Goal: Transaction & Acquisition: Purchase product/service

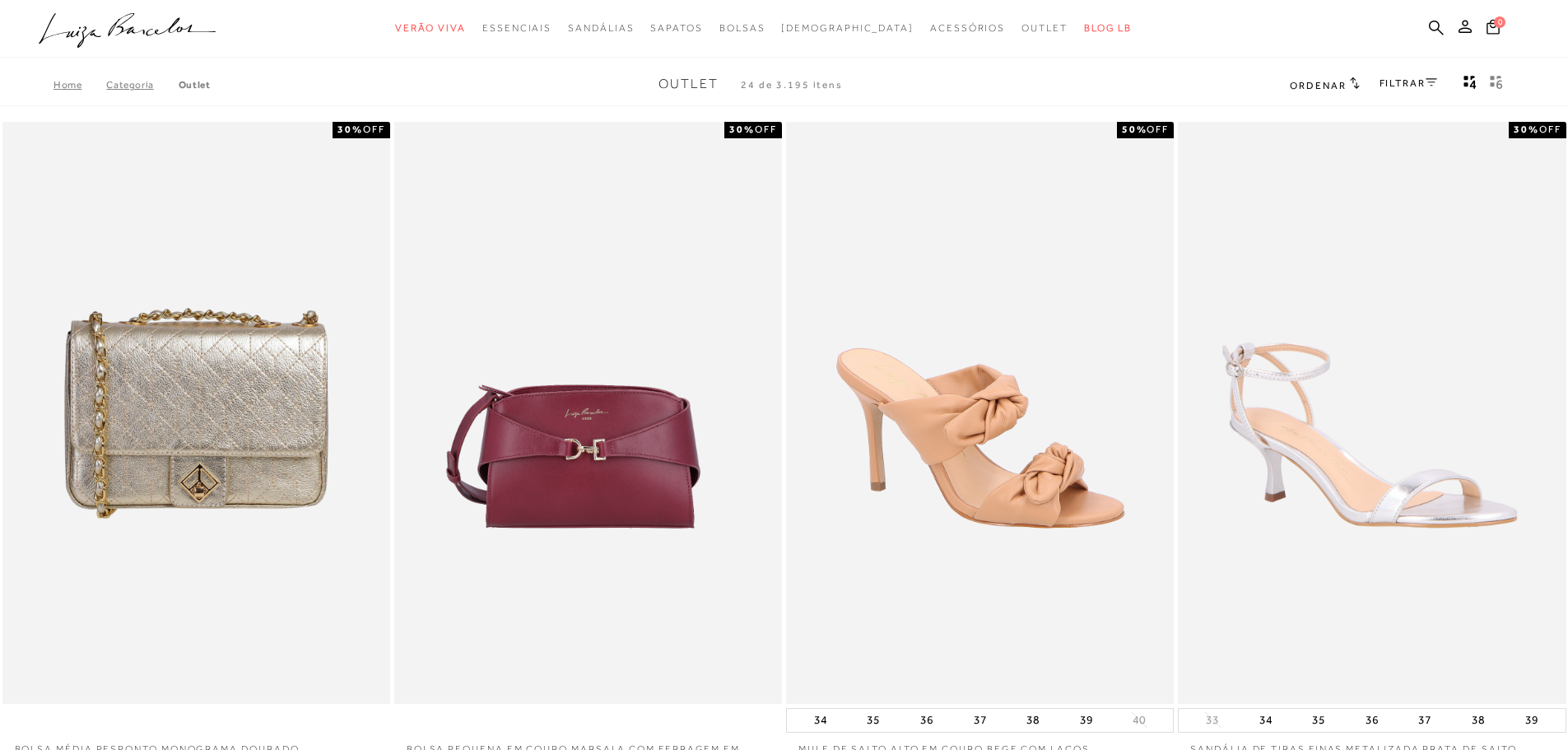
click at [1490, 78] on icon "gridText6Desc" at bounding box center [1496, 82] width 13 height 15
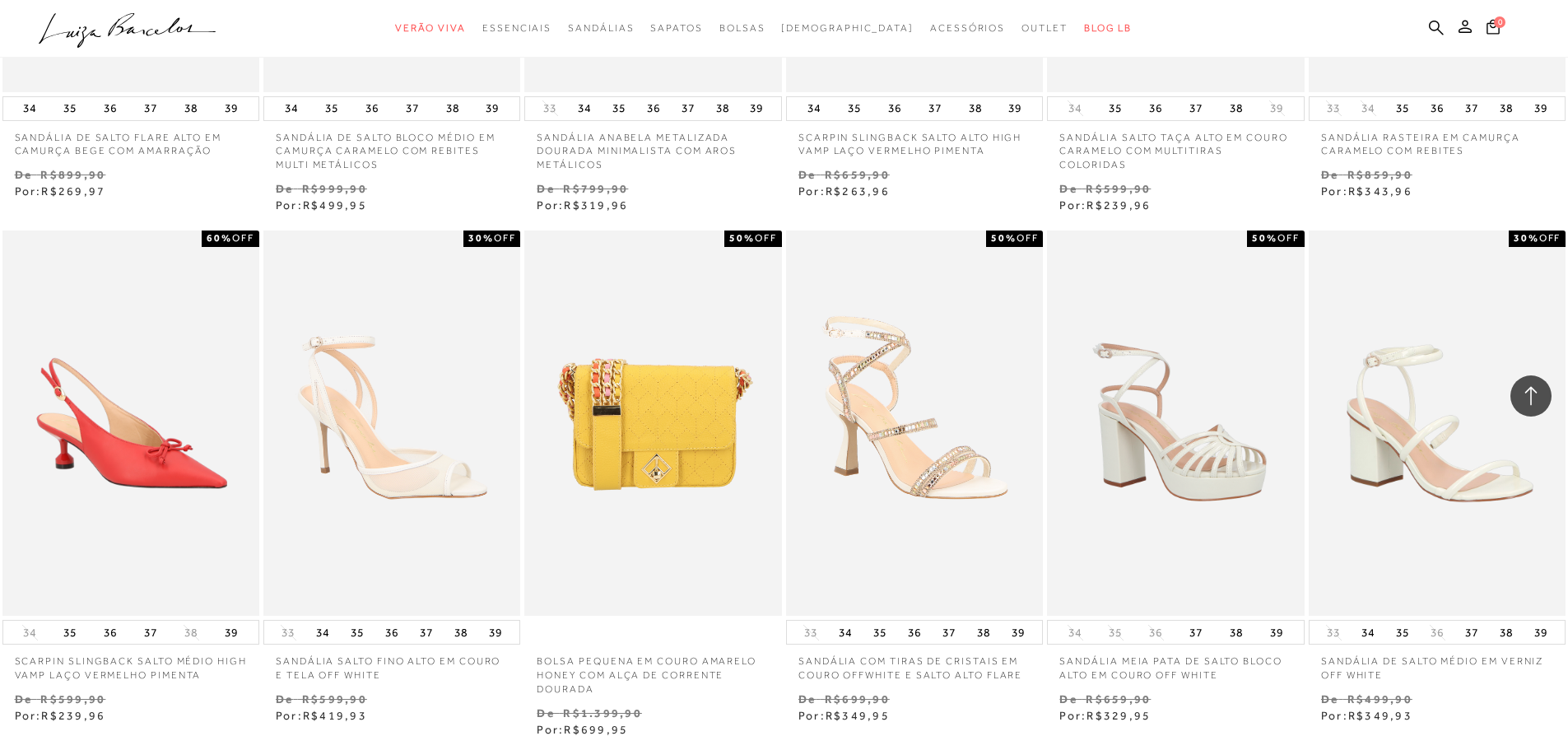
scroll to position [3725, 0]
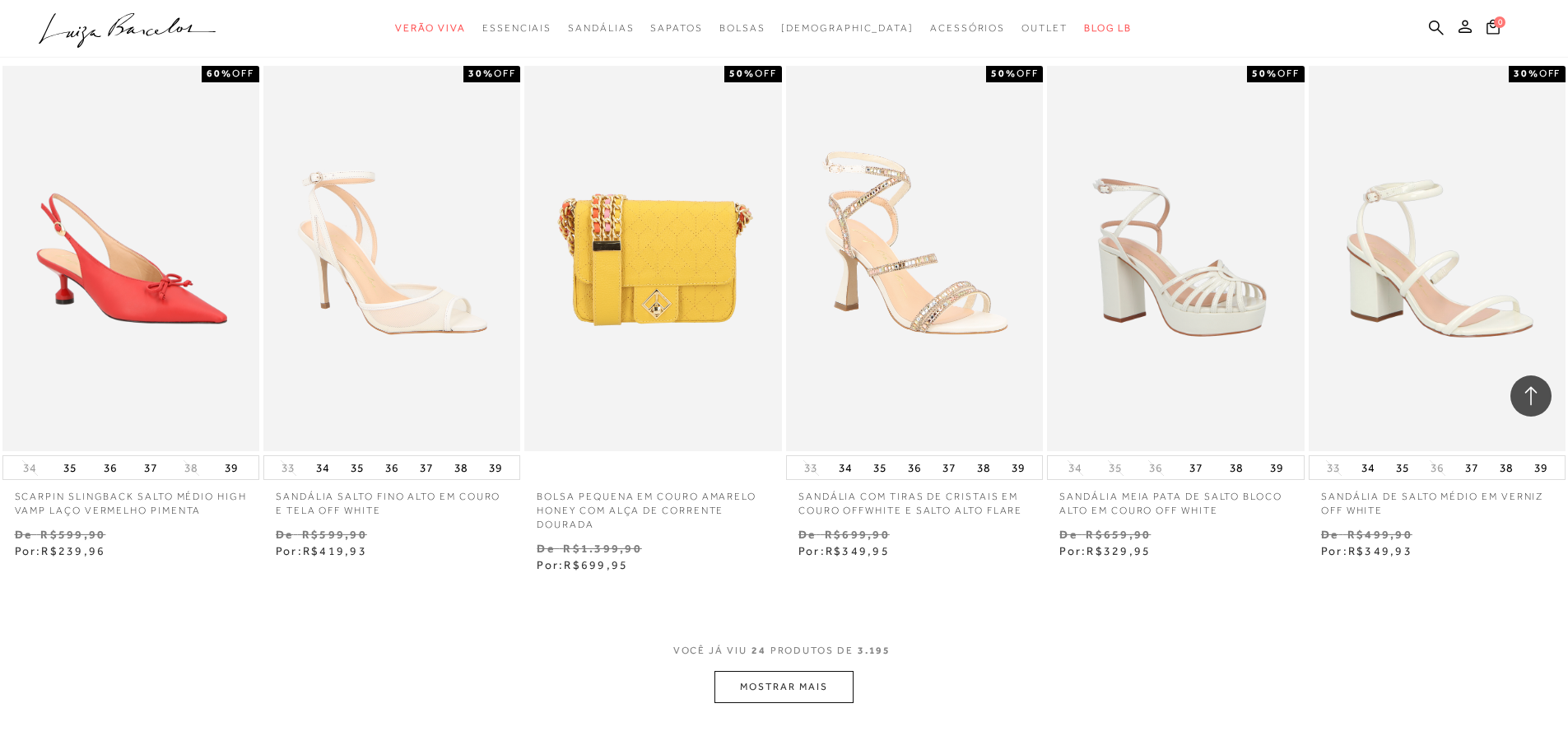
click at [776, 671] on button "MOSTRAR MAIS" at bounding box center [783, 687] width 138 height 32
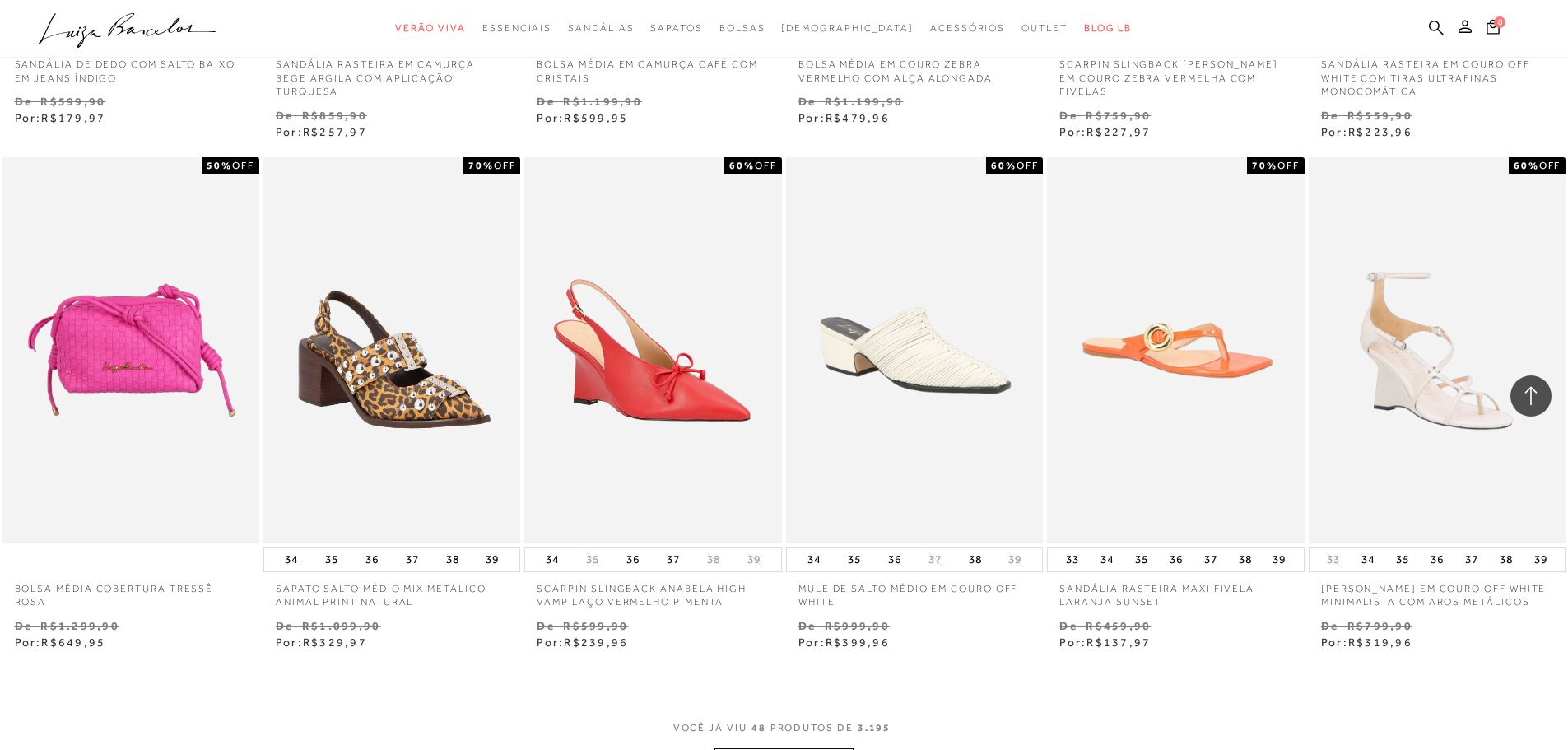
scroll to position [5921, 0]
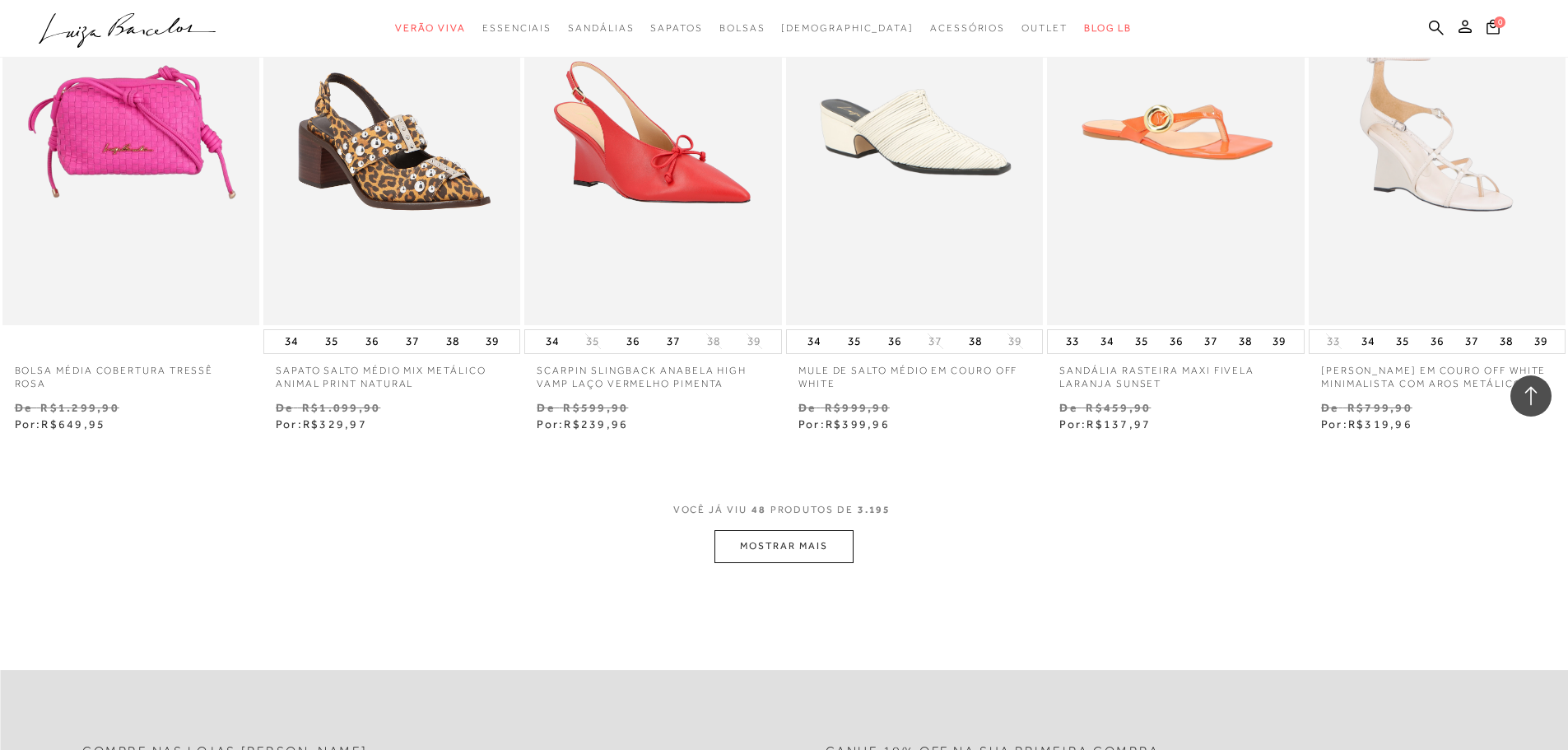
click at [801, 532] on button "MOSTRAR MAIS" at bounding box center [783, 547] width 138 height 32
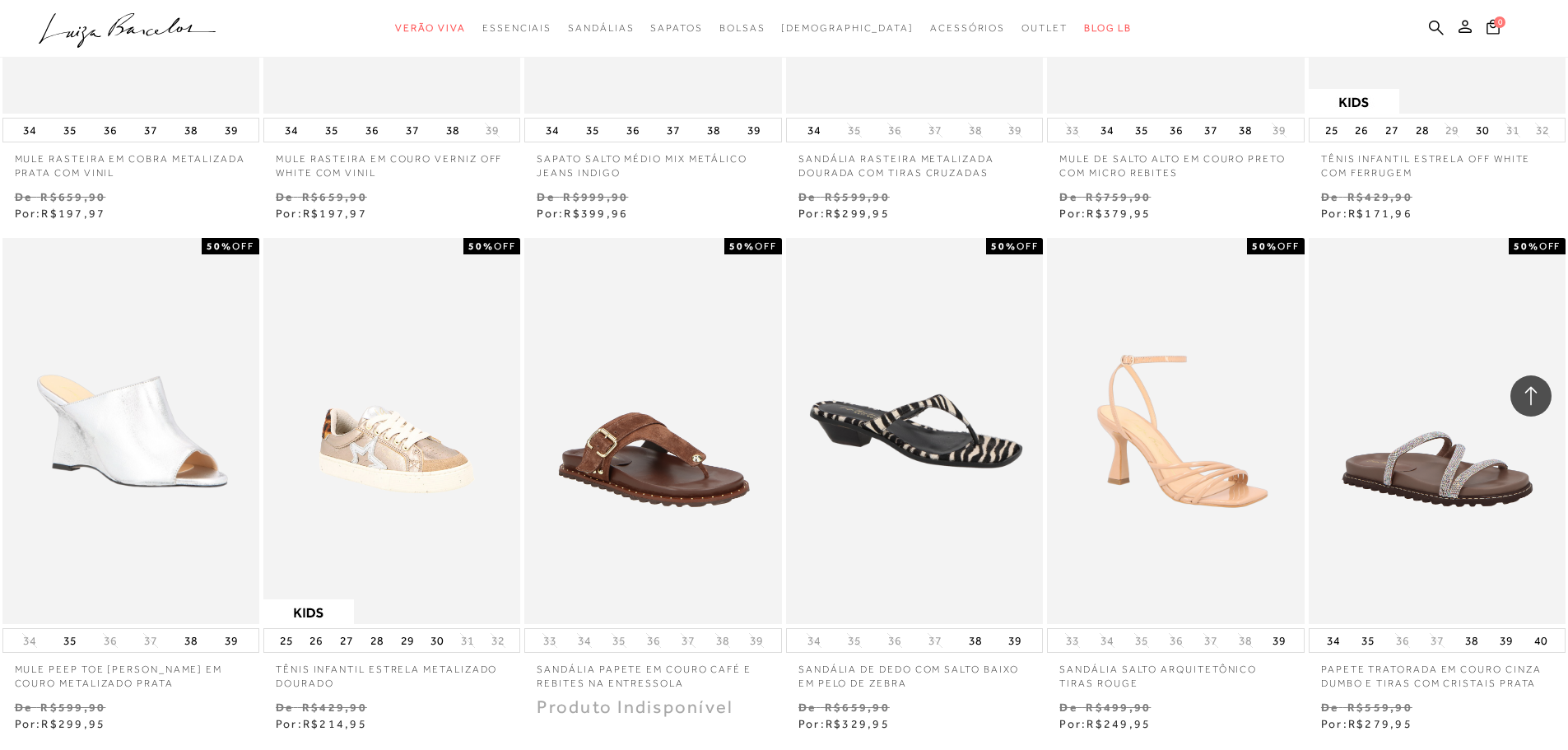
scroll to position [8116, 0]
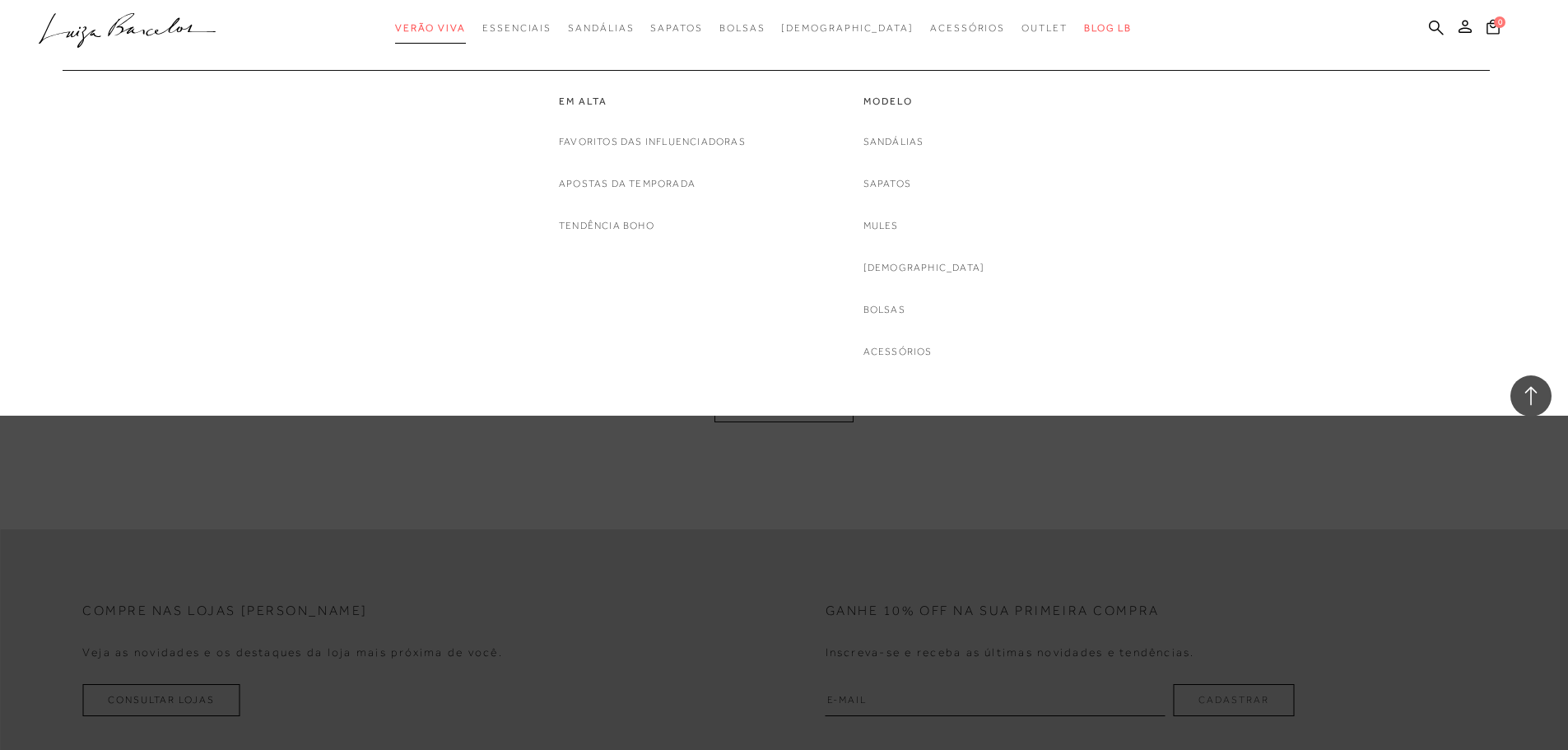
click at [465, 25] on span "Verão Viva" at bounding box center [430, 28] width 70 height 12
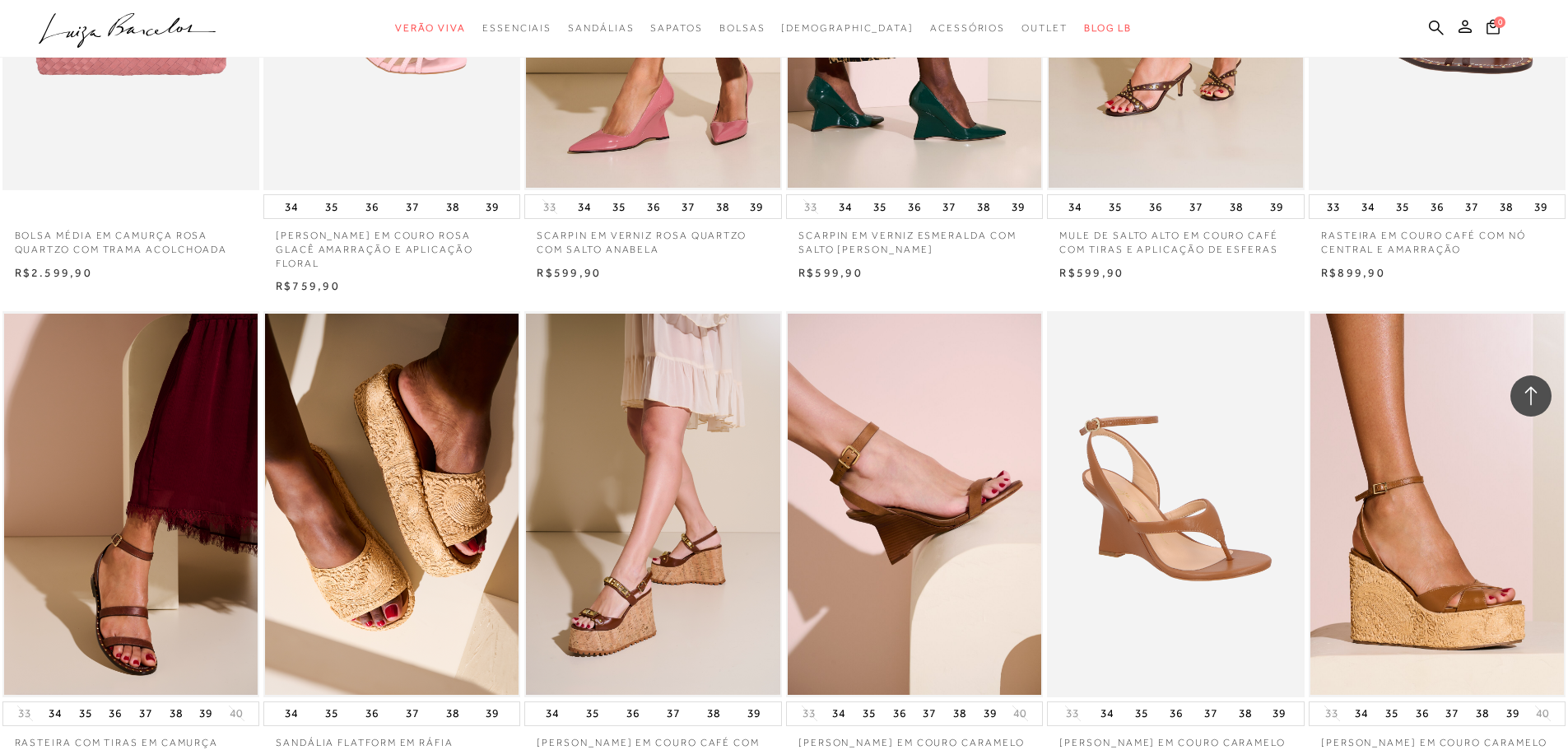
scroll to position [1646, 0]
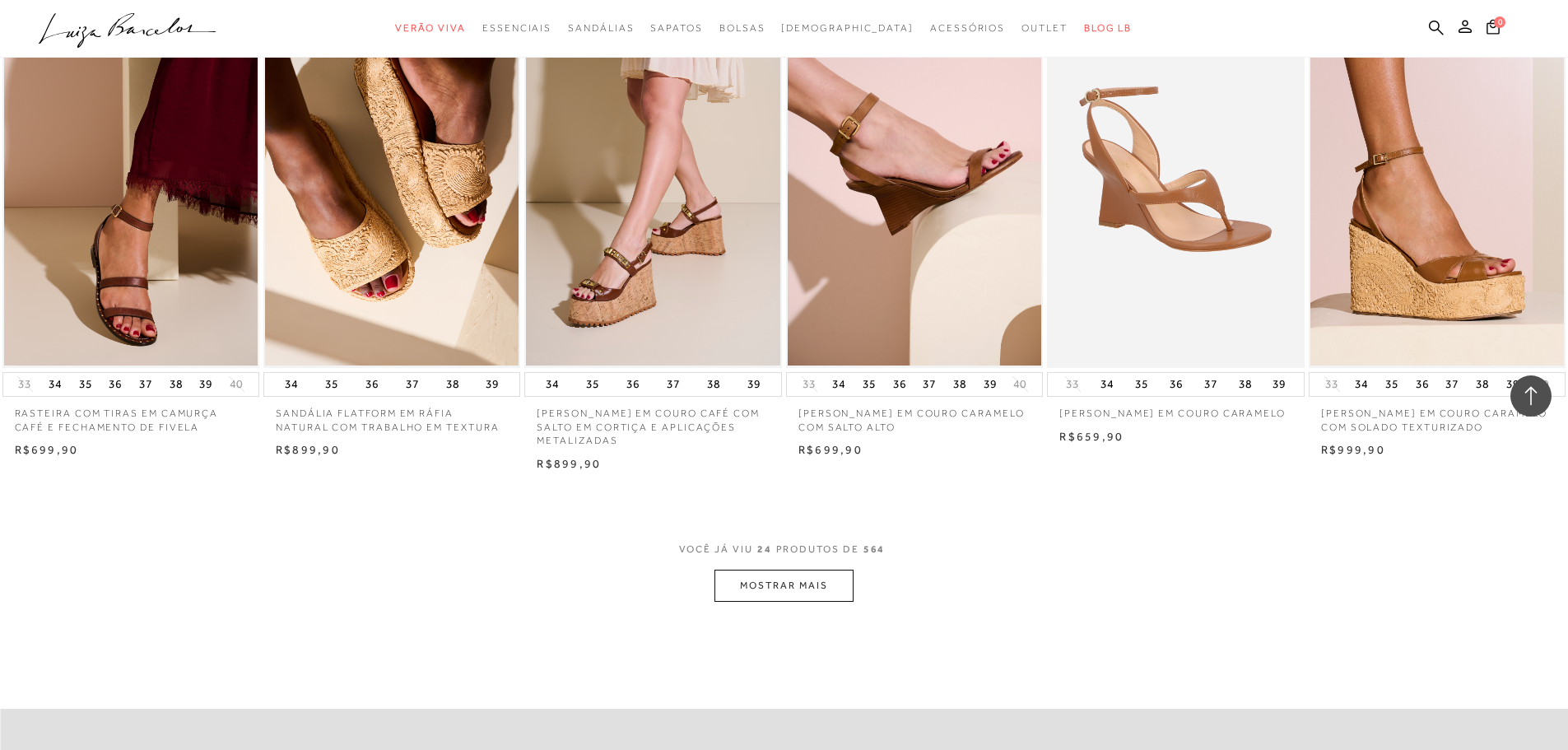
click at [770, 581] on button "MOSTRAR MAIS" at bounding box center [783, 586] width 138 height 32
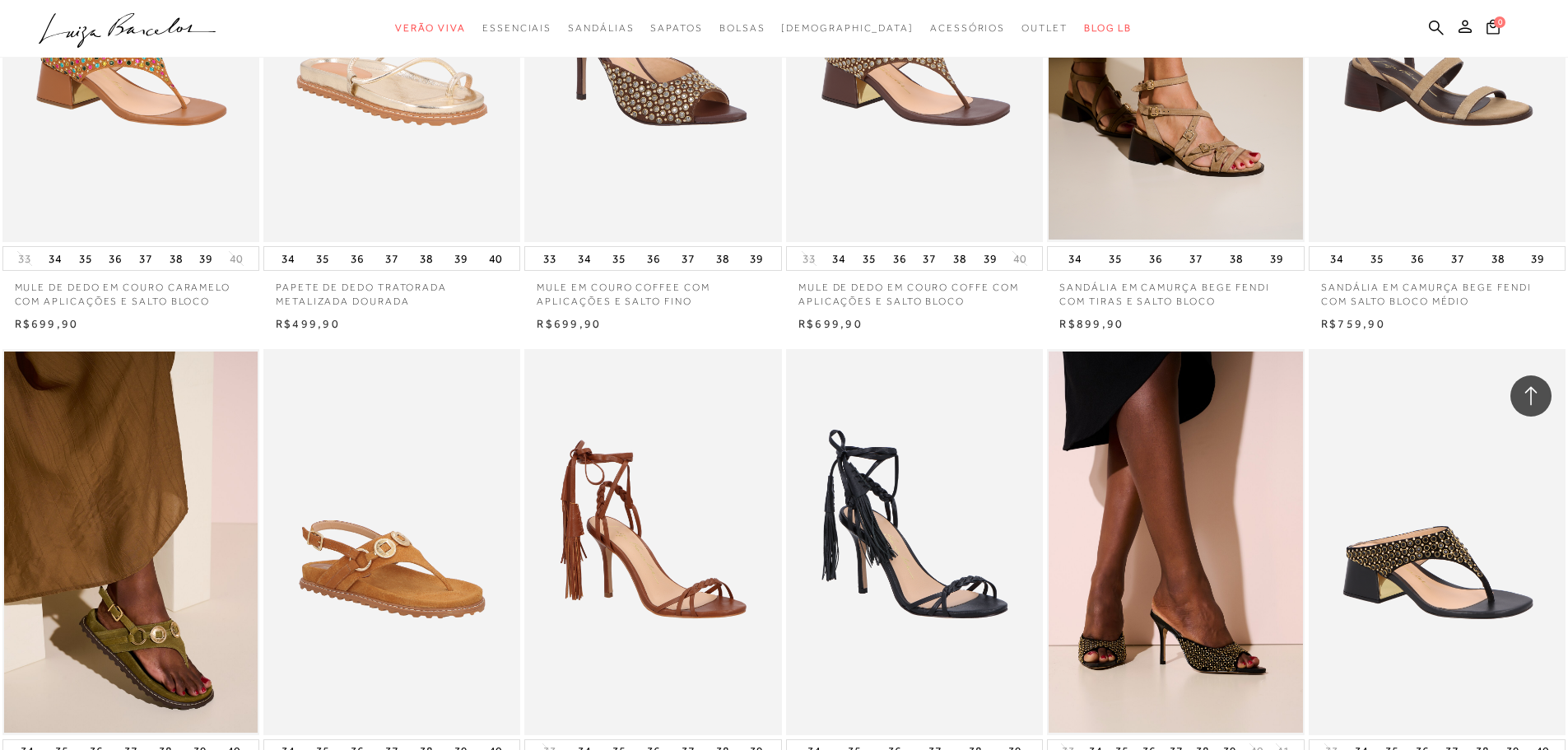
scroll to position [3732, 0]
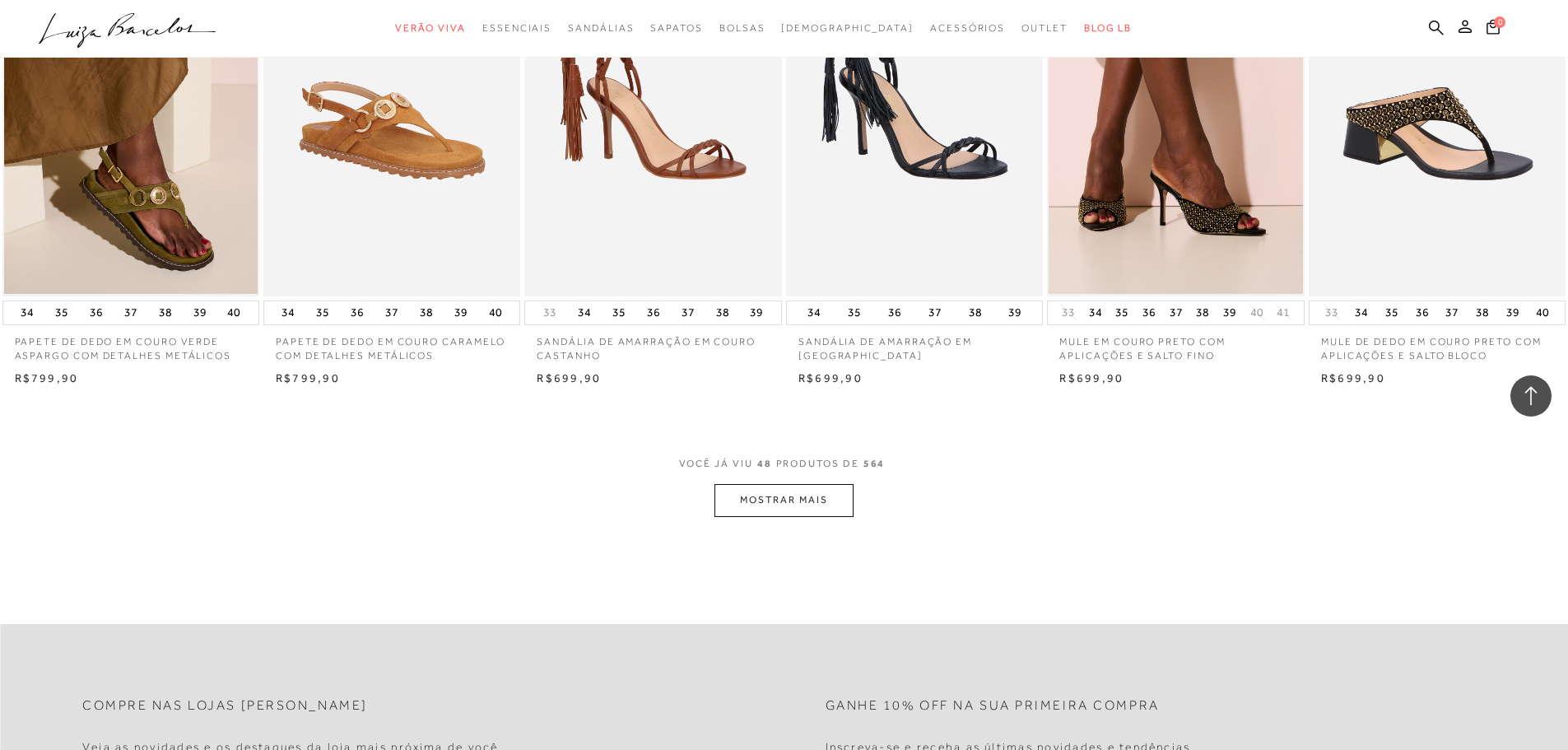
click at [800, 514] on button "MOSTRAR MAIS" at bounding box center [783, 500] width 138 height 32
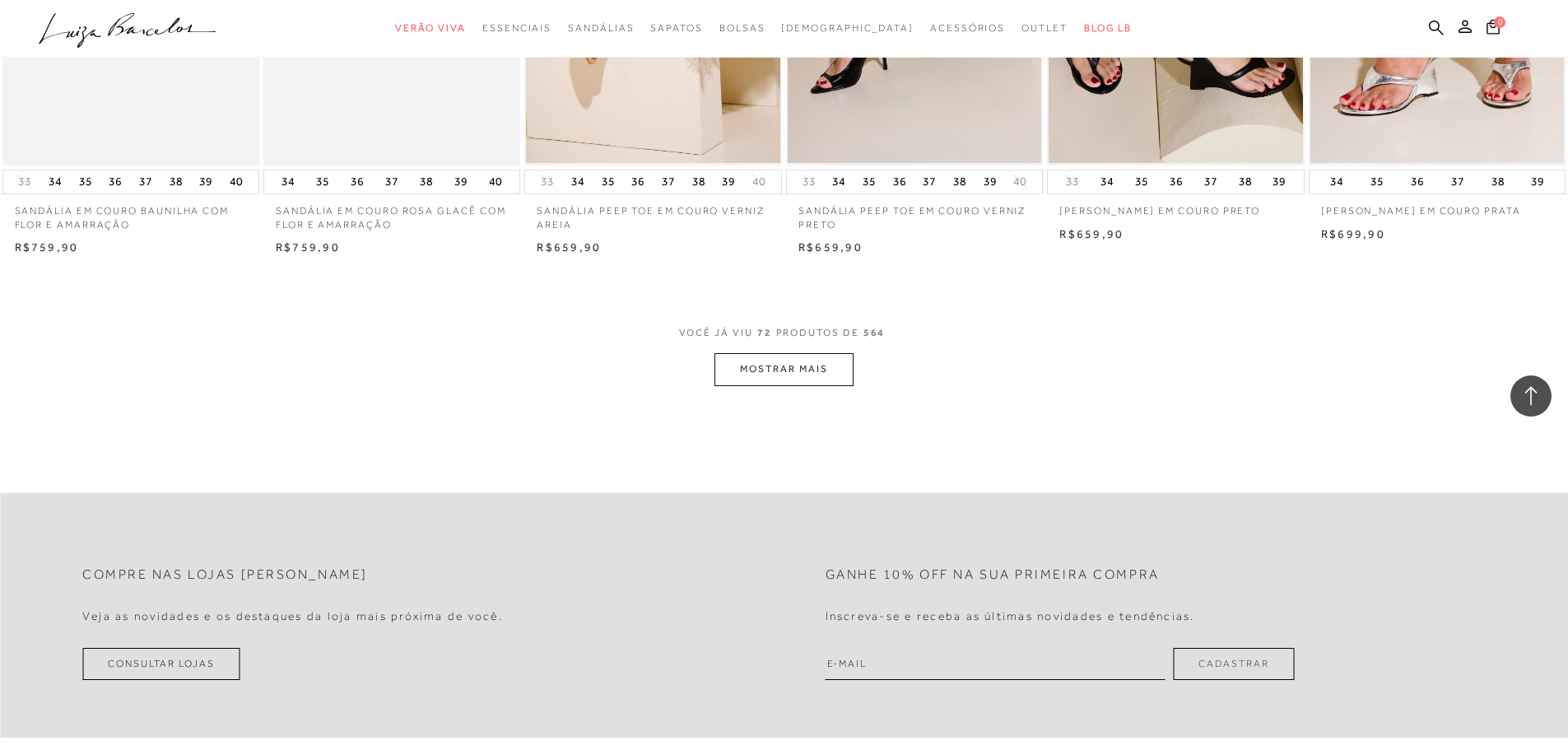
scroll to position [5928, 0]
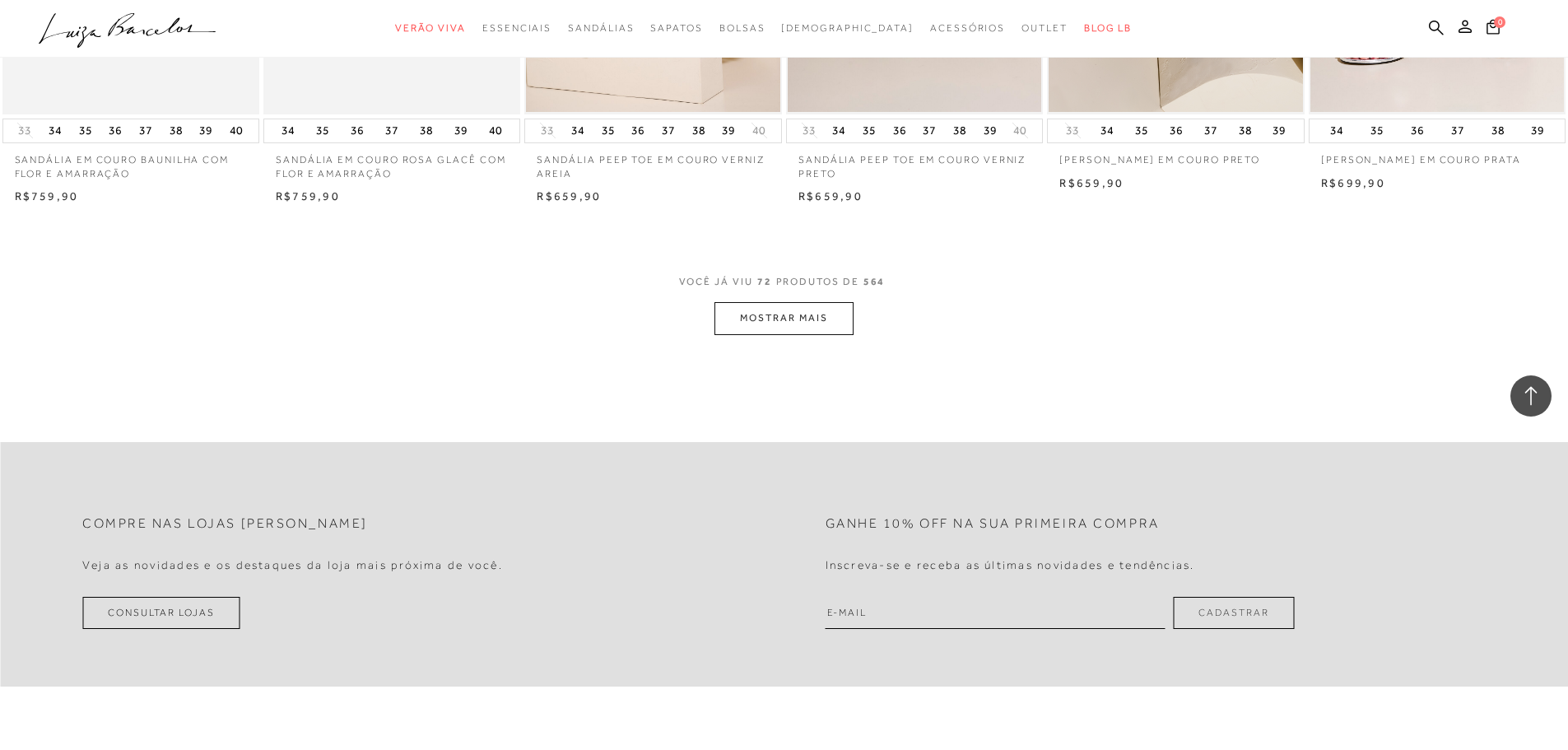
click at [804, 322] on button "MOSTRAR MAIS" at bounding box center [783, 318] width 138 height 32
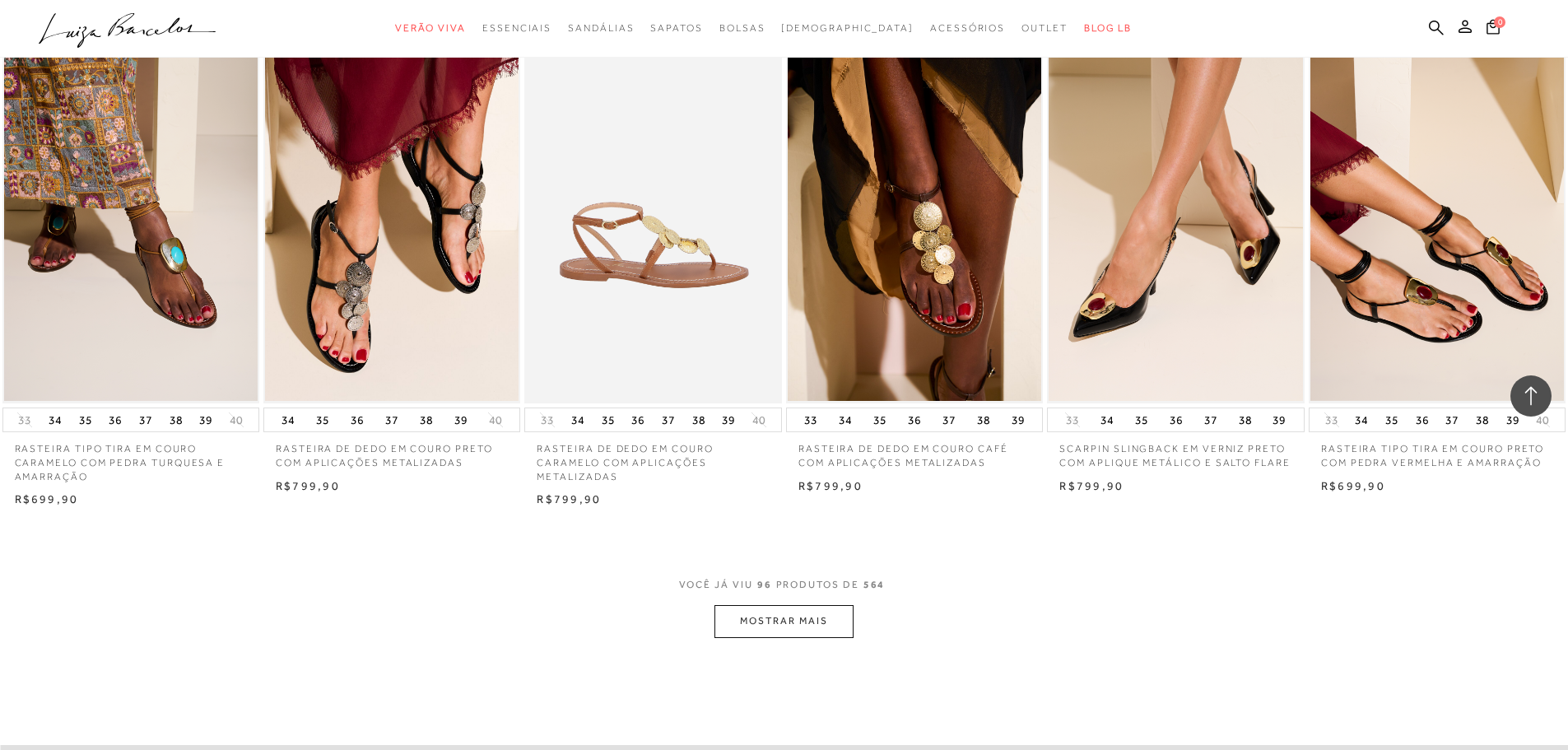
scroll to position [7793, 0]
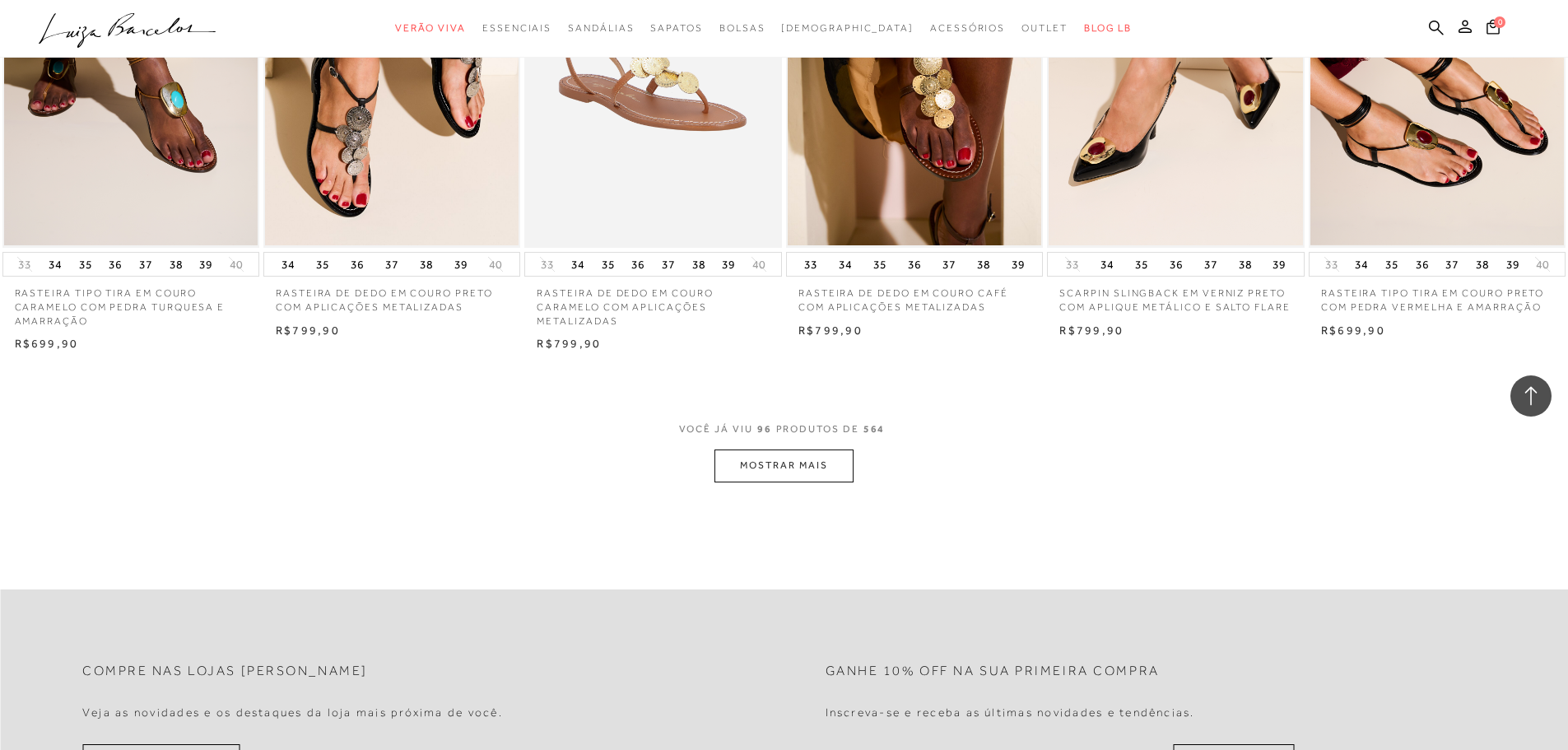
click at [755, 466] on button "MOSTRAR MAIS" at bounding box center [783, 466] width 138 height 32
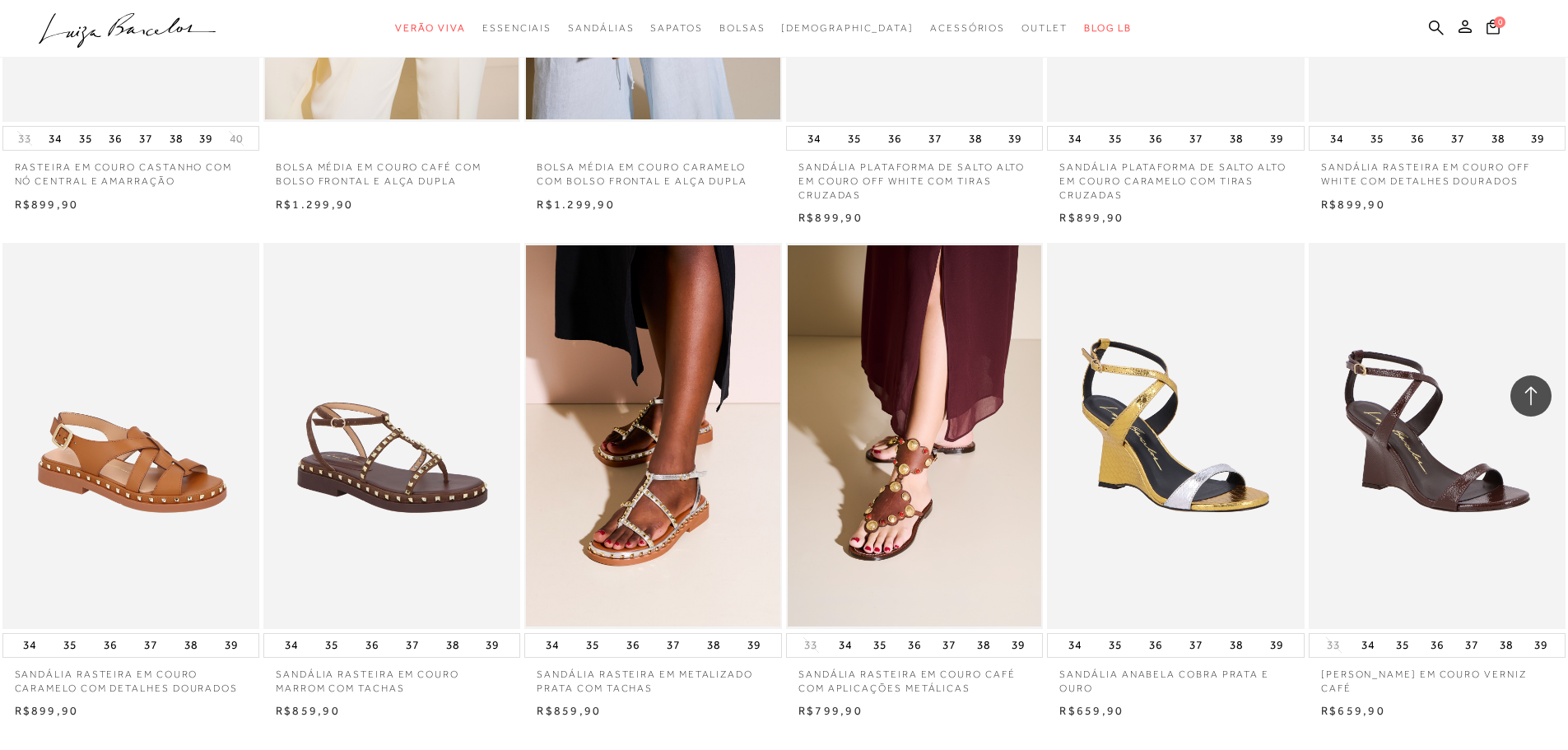
scroll to position [9879, 0]
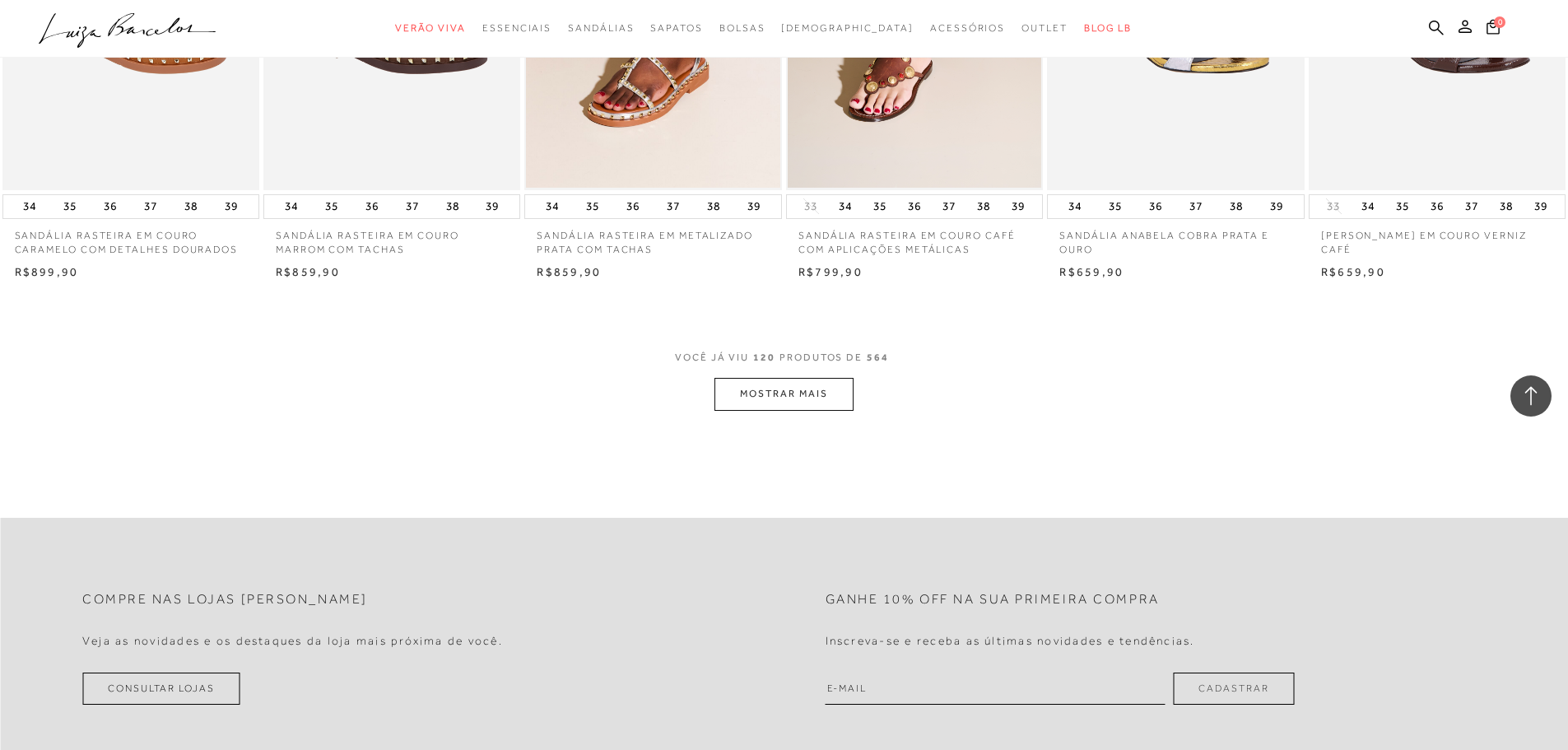
click at [753, 388] on button "MOSTRAR MAIS" at bounding box center [783, 394] width 138 height 32
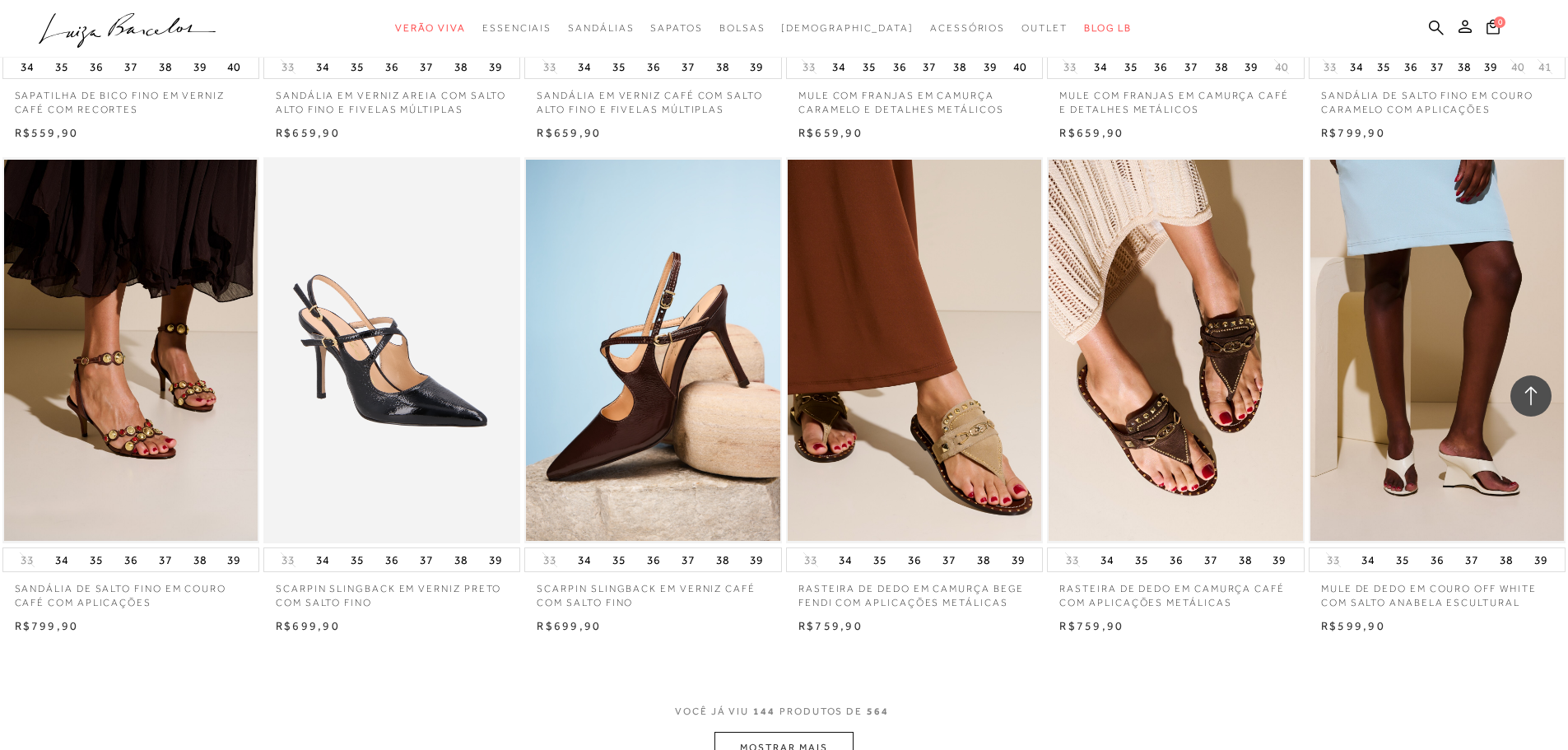
scroll to position [11745, 0]
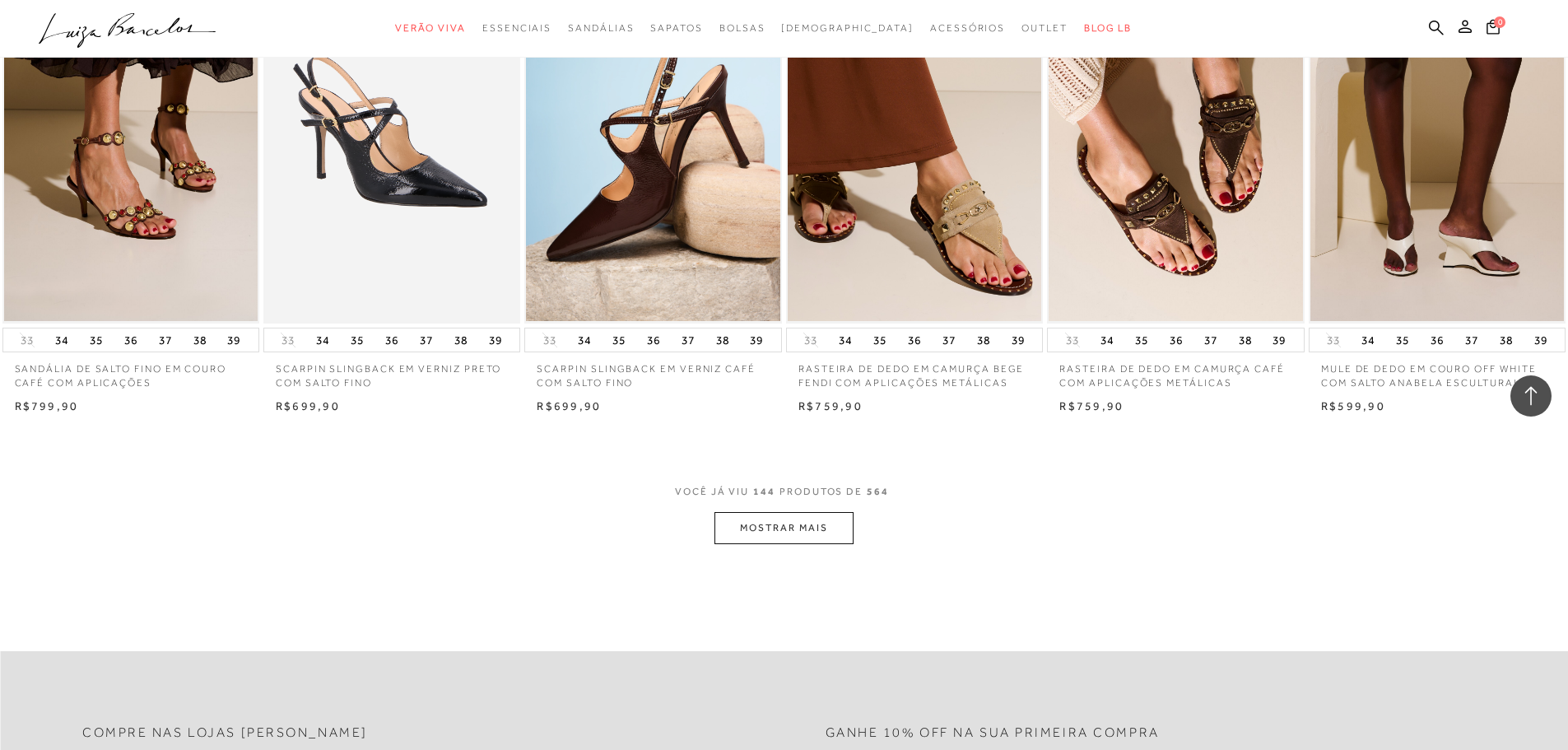
click at [742, 502] on span "VOCÊ JÁ VIU 144 PRODUTOS DE 564" at bounding box center [784, 497] width 218 height 29
click at [742, 517] on button "MOSTRAR MAIS" at bounding box center [783, 528] width 138 height 32
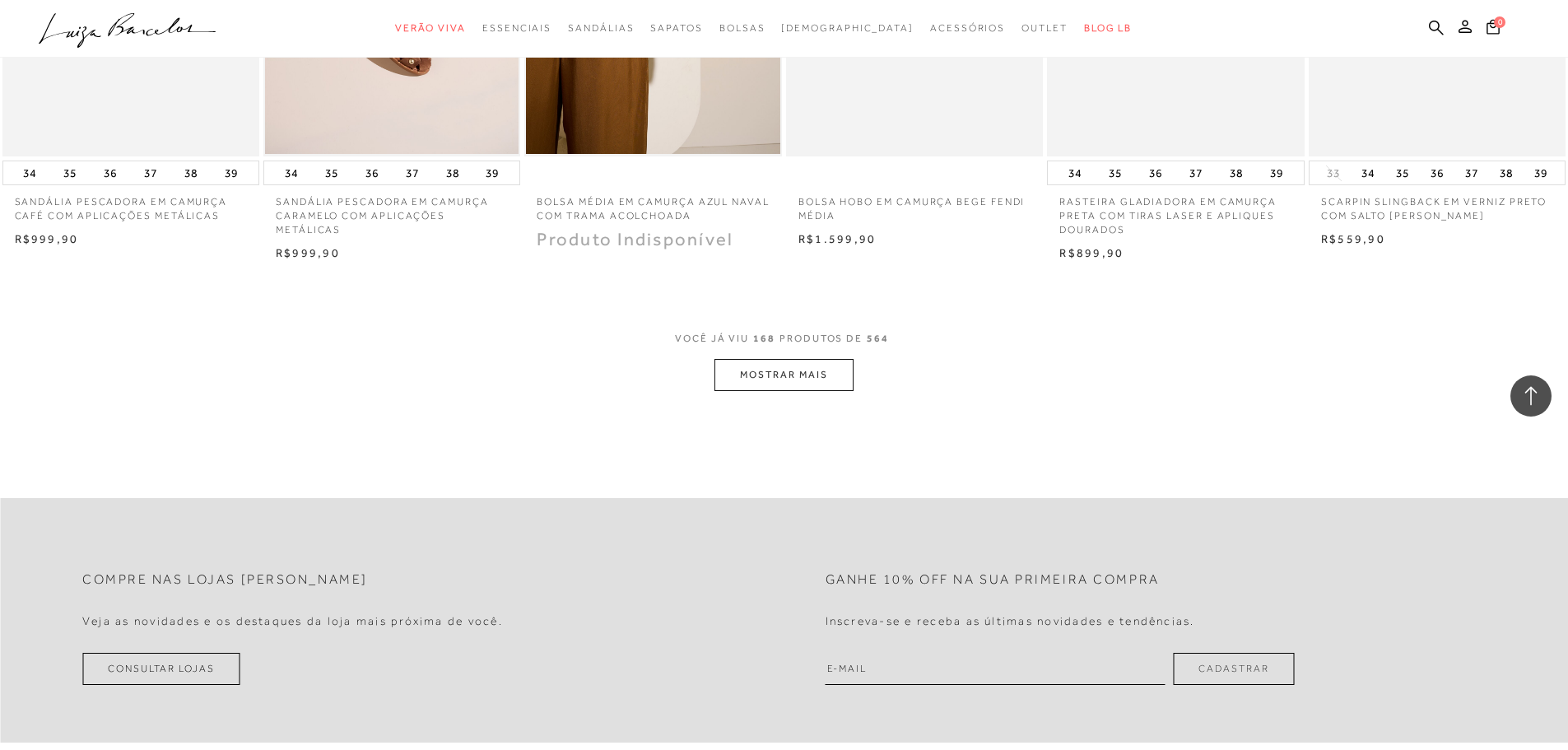
scroll to position [13941, 0]
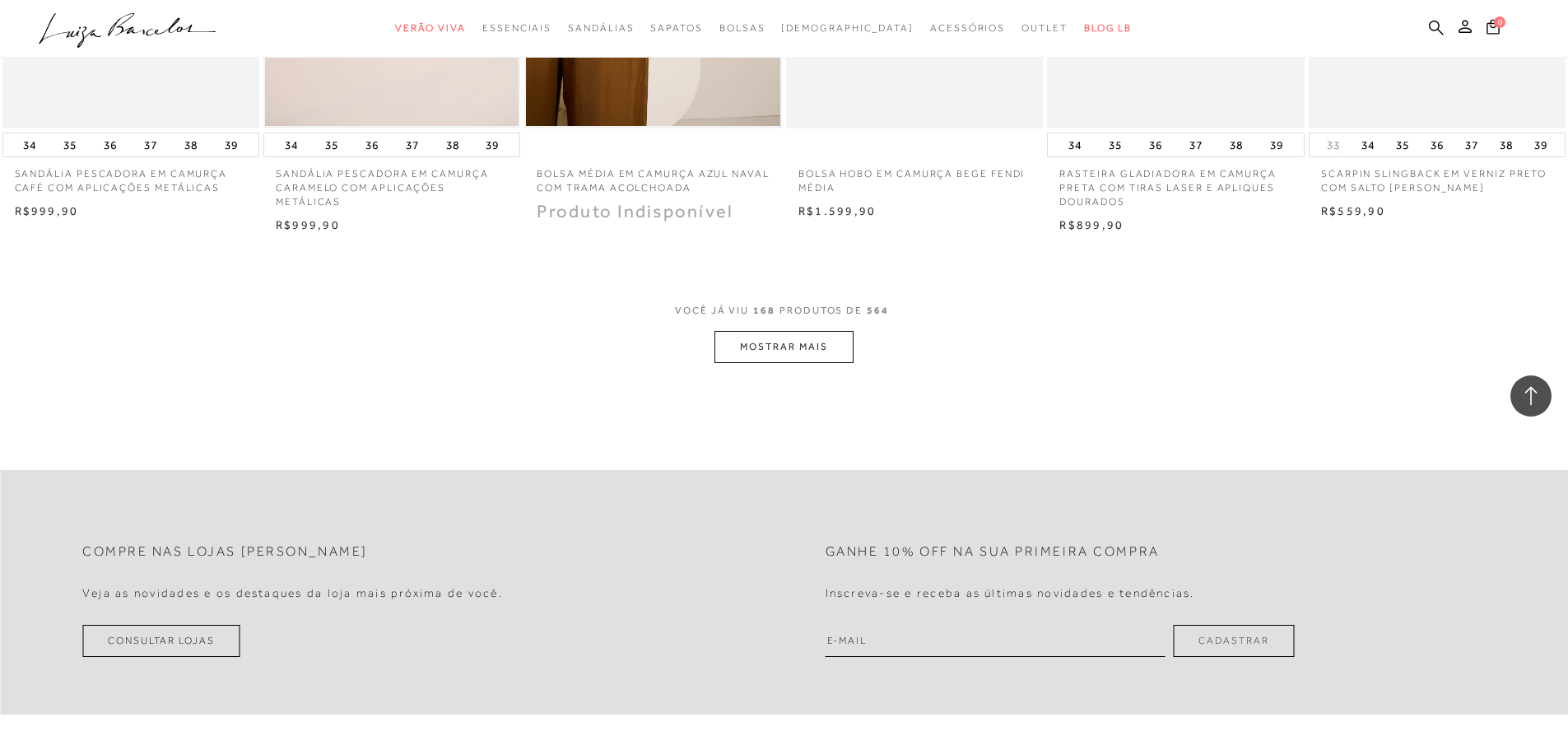
drag, startPoint x: 766, startPoint y: 328, endPoint x: 767, endPoint y: 344, distance: 16.0
click at [766, 328] on span "VOCÊ JÁ VIU 168 PRODUTOS DE 564" at bounding box center [784, 316] width 218 height 29
click at [767, 344] on button "MOSTRAR MAIS" at bounding box center [783, 347] width 138 height 32
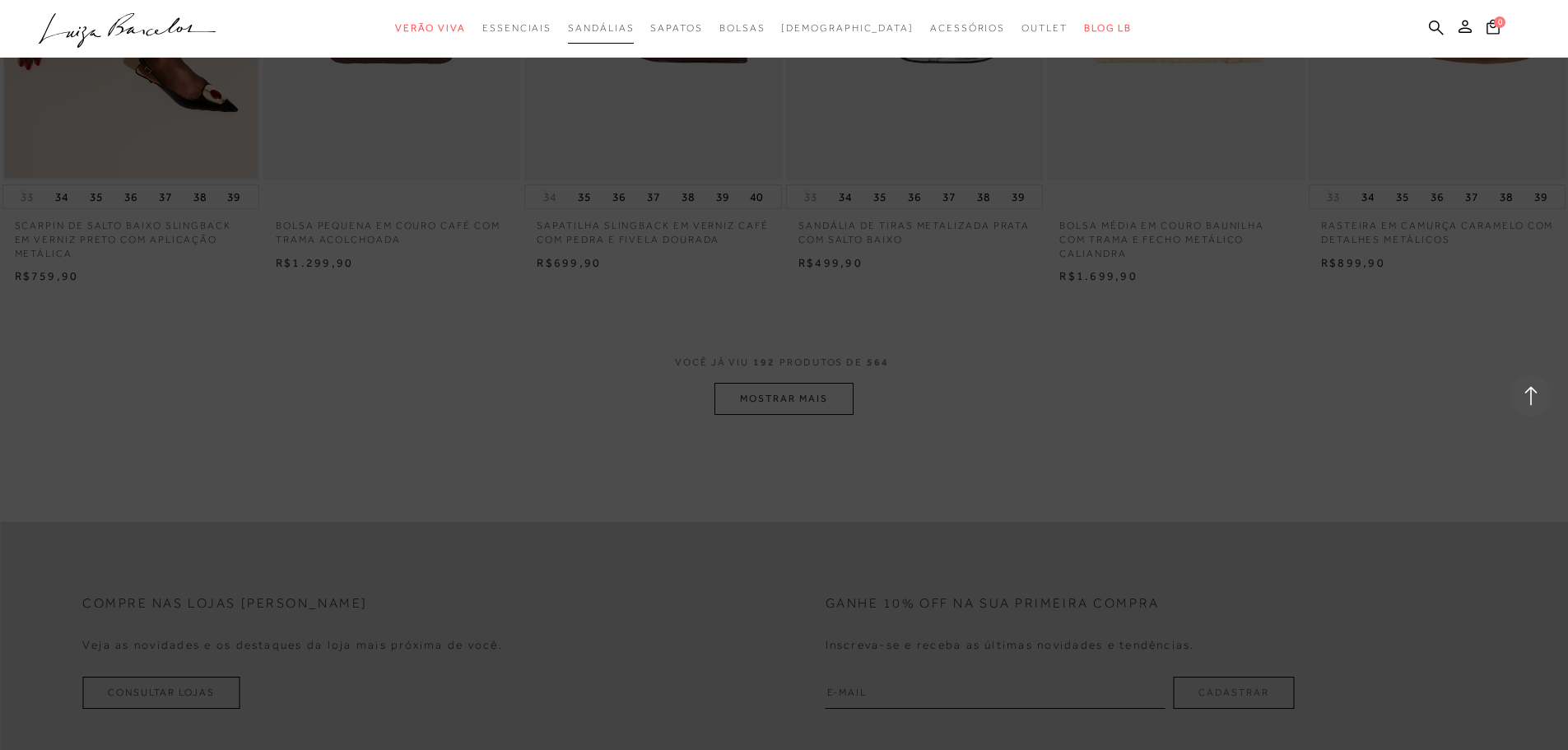
scroll to position [15697, 0]
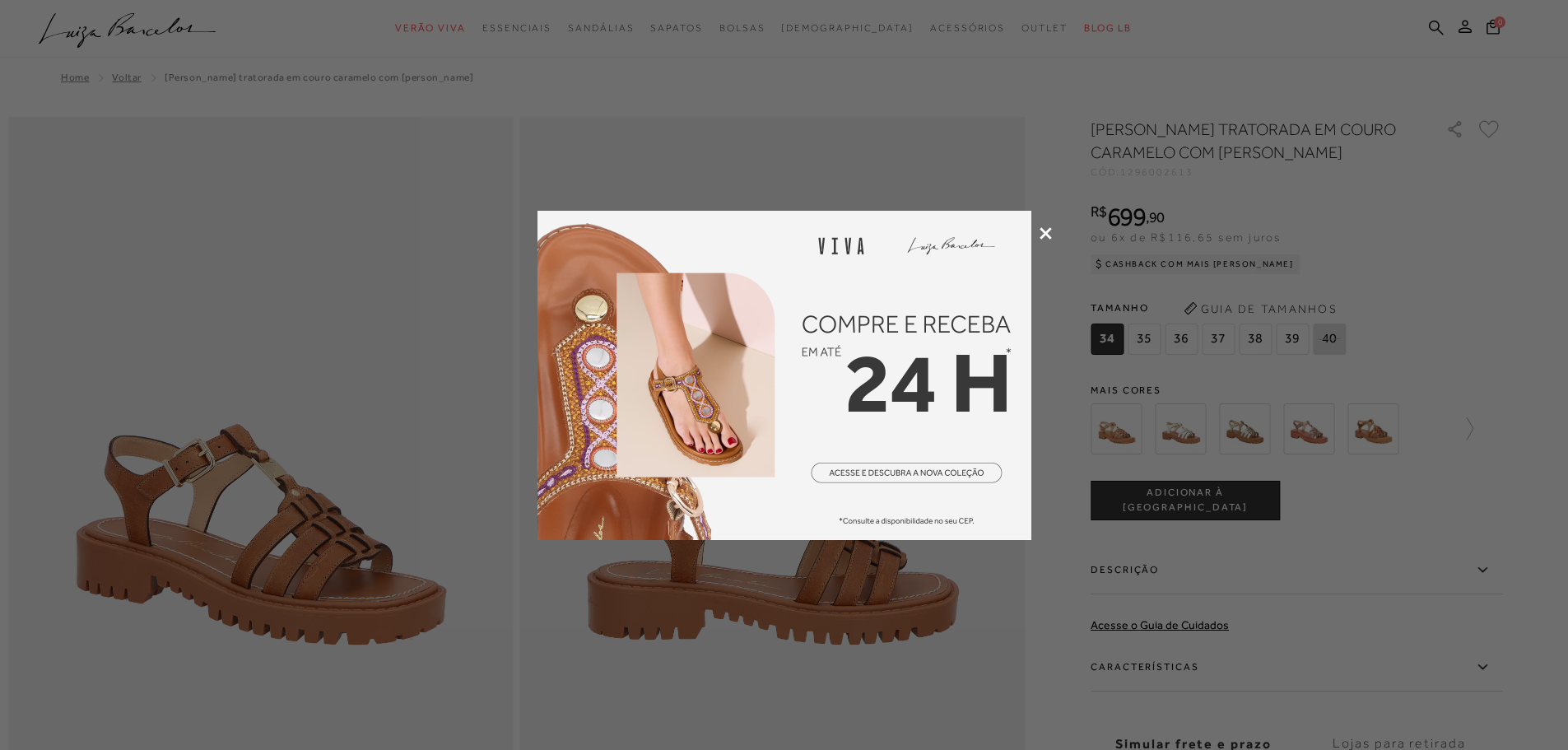
click at [1044, 227] on icon at bounding box center [1046, 234] width 12 height 12
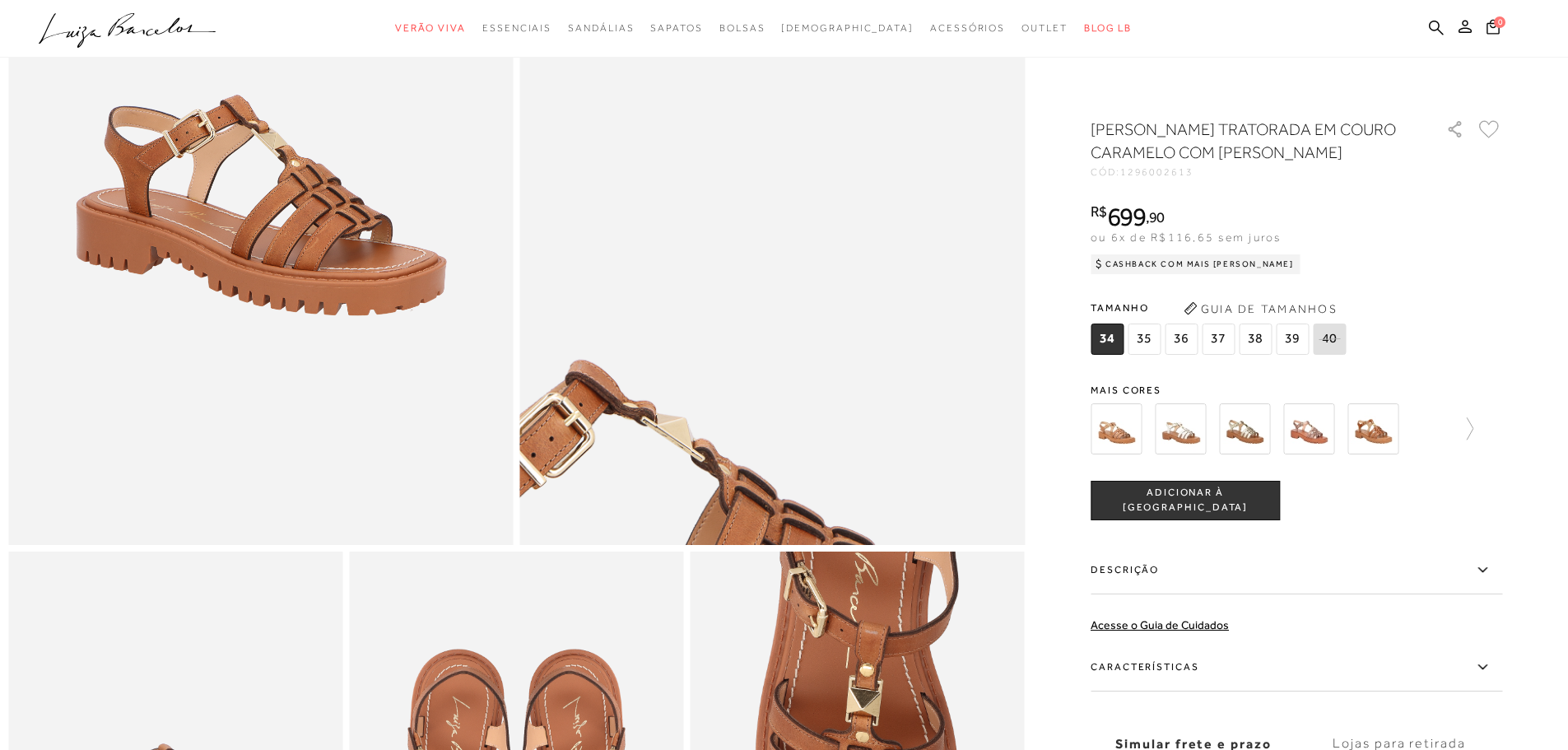
scroll to position [549, 0]
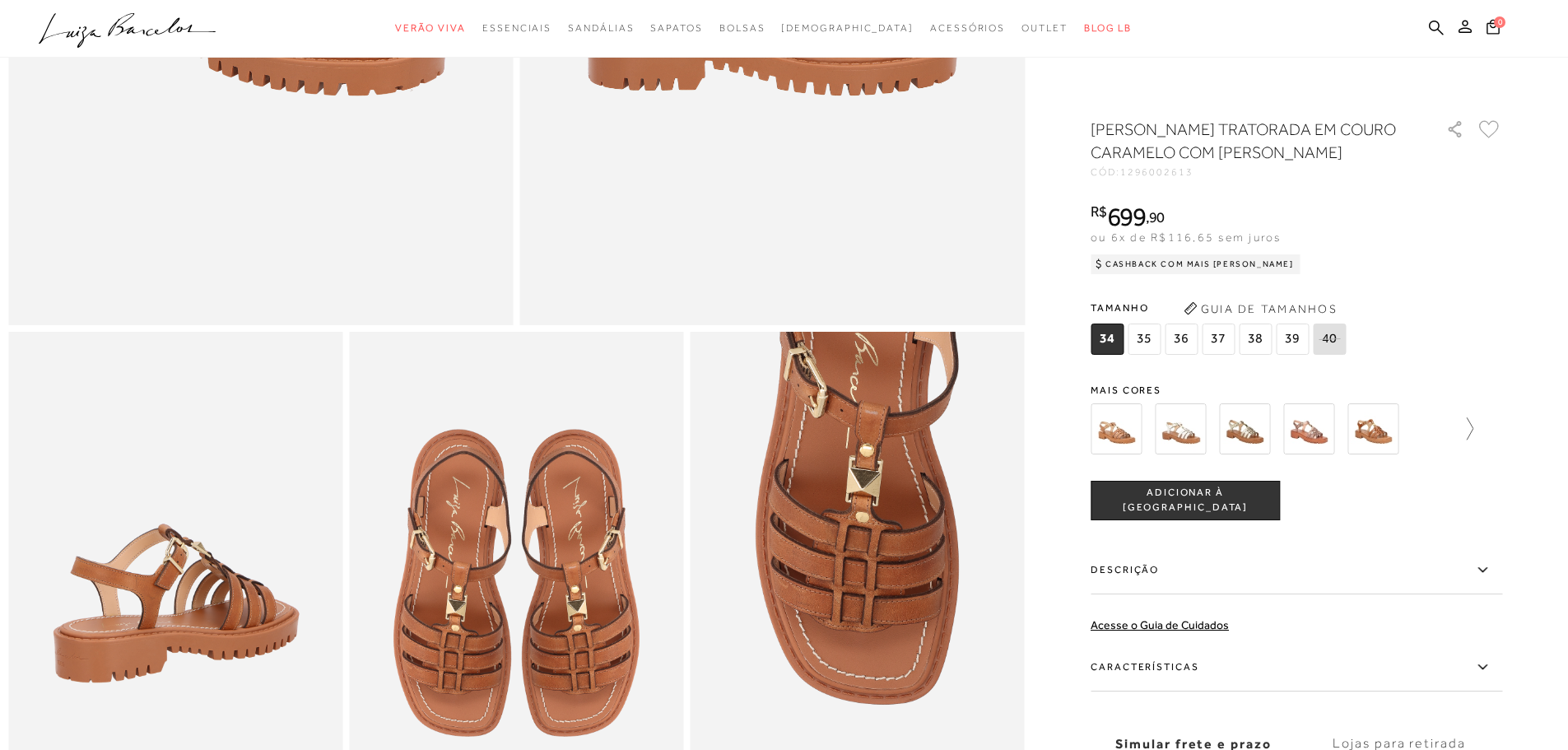
click at [1473, 439] on icon at bounding box center [1462, 429] width 23 height 23
click at [1427, 427] on img at bounding box center [1400, 428] width 51 height 51
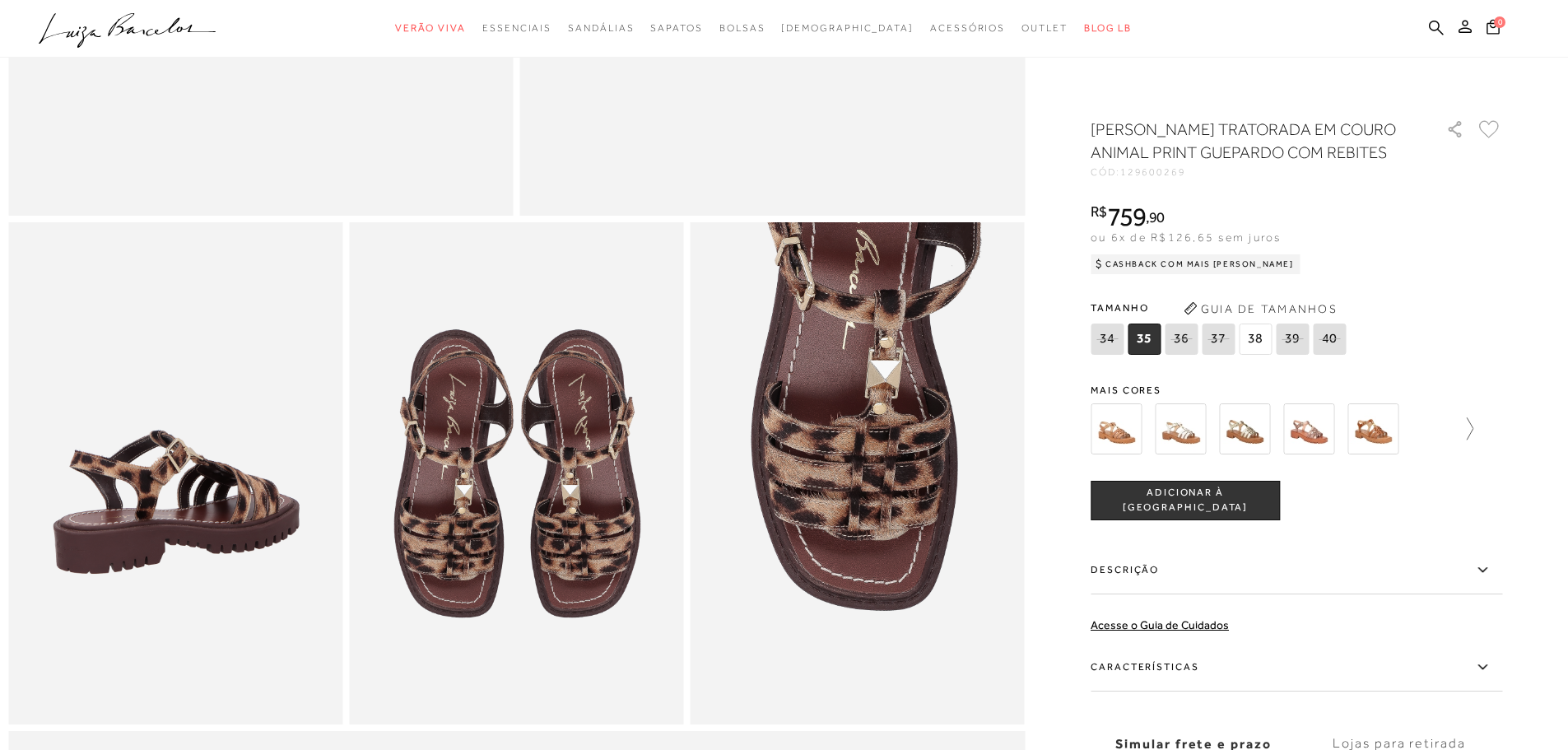
click at [1471, 439] on icon at bounding box center [1462, 429] width 23 height 23
click at [1153, 423] on img at bounding box center [1144, 428] width 51 height 51
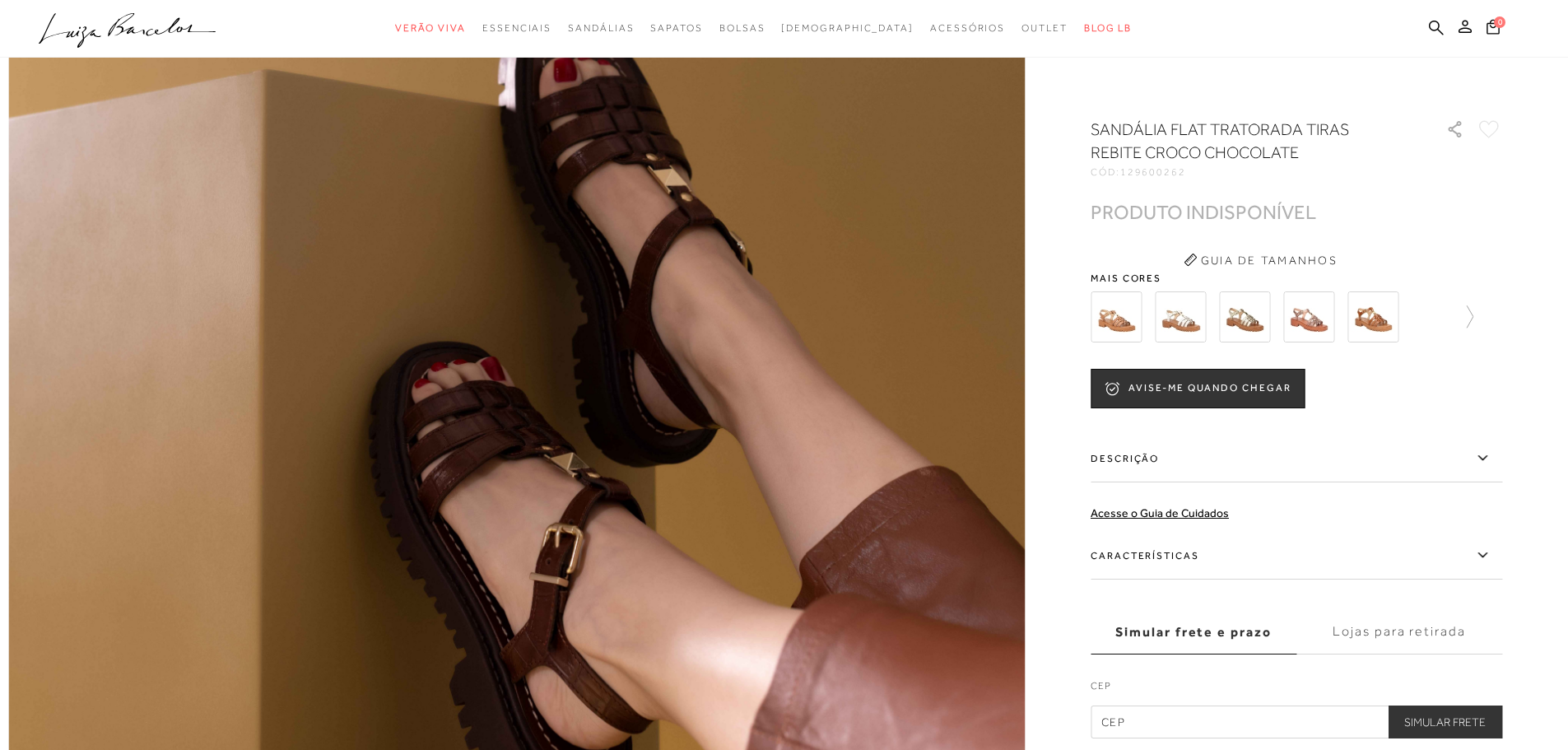
scroll to position [549, 0]
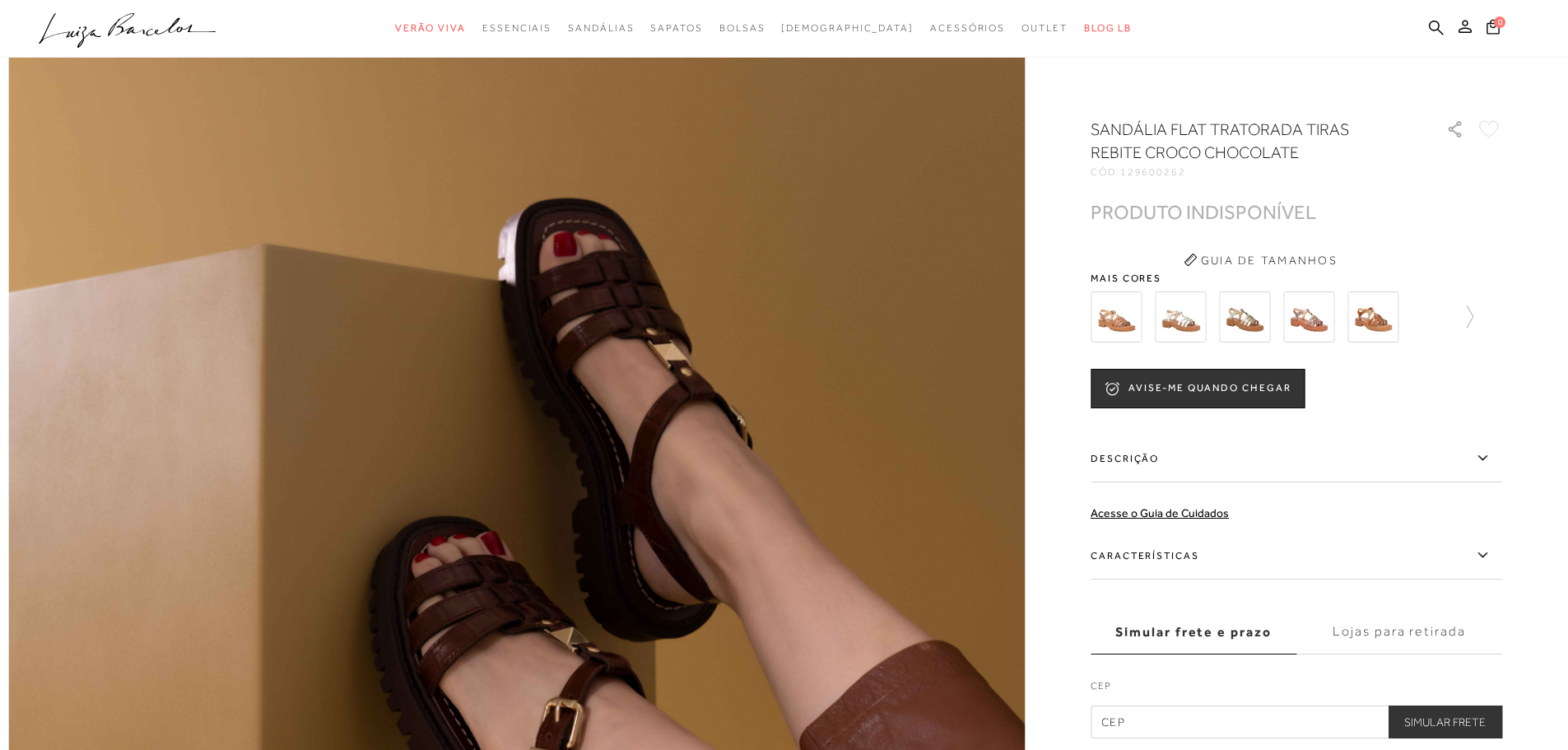
click at [1109, 310] on img at bounding box center [1115, 317] width 51 height 51
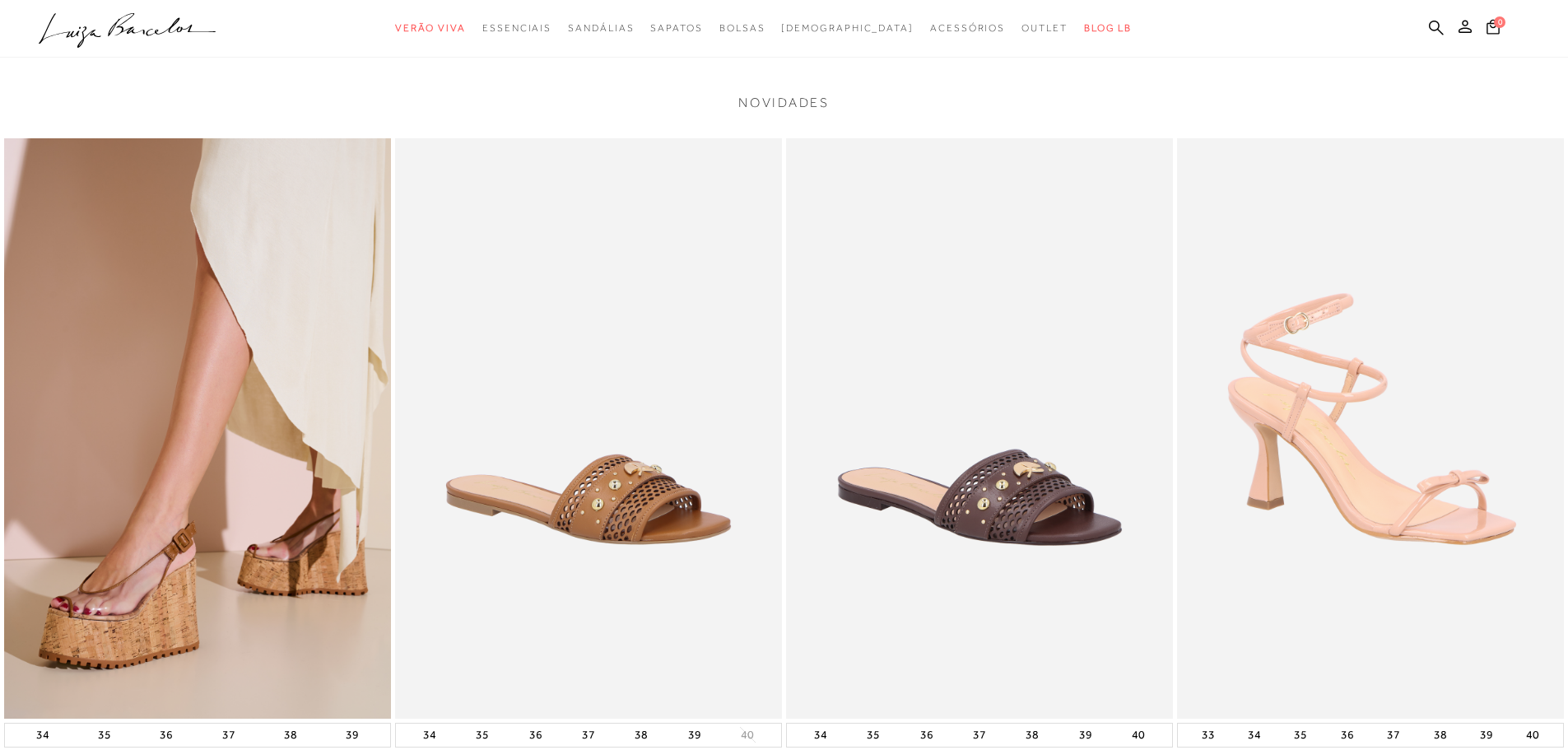
scroll to position [1537, 0]
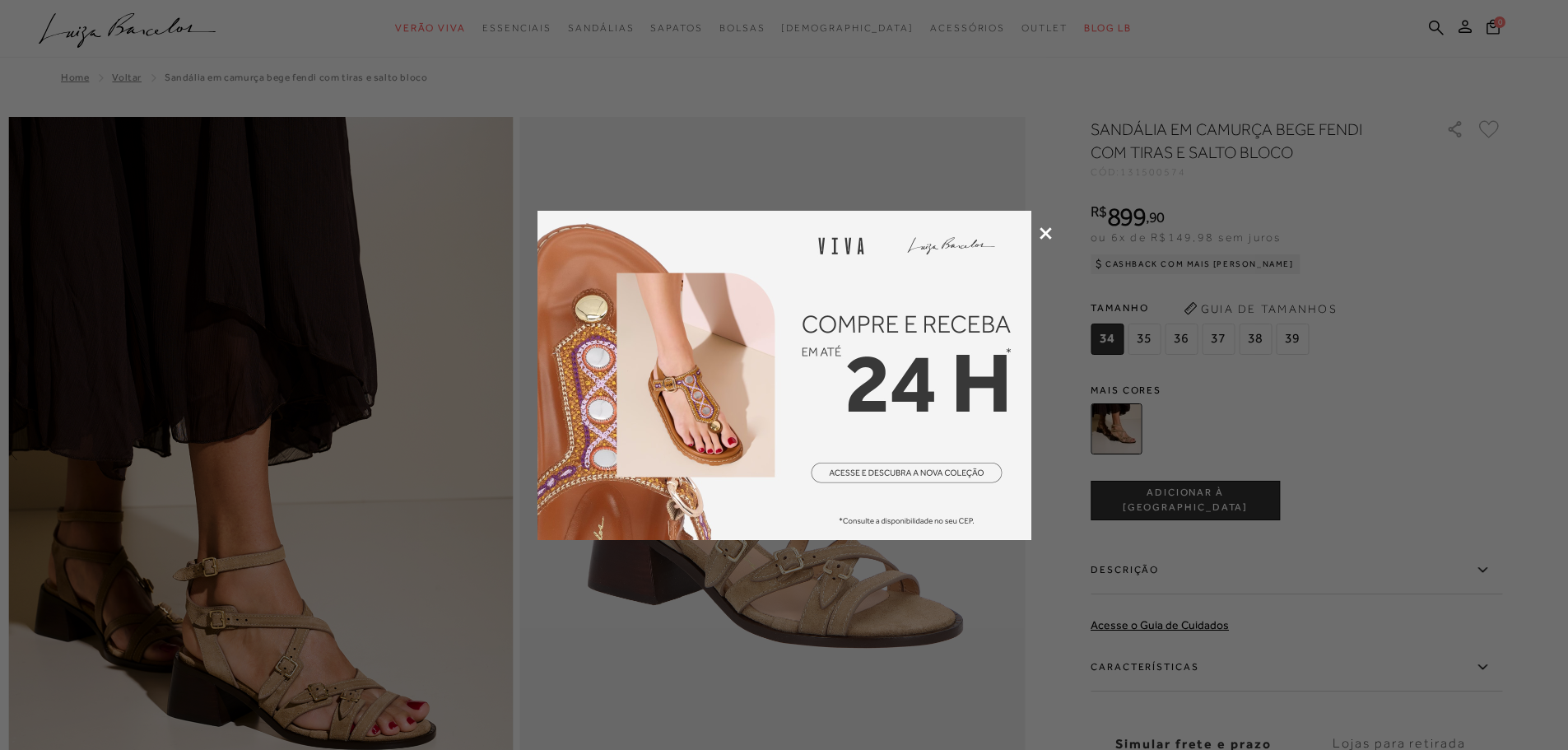
click at [1037, 235] on div at bounding box center [784, 375] width 1568 height 750
click at [1042, 235] on icon at bounding box center [1046, 234] width 12 height 12
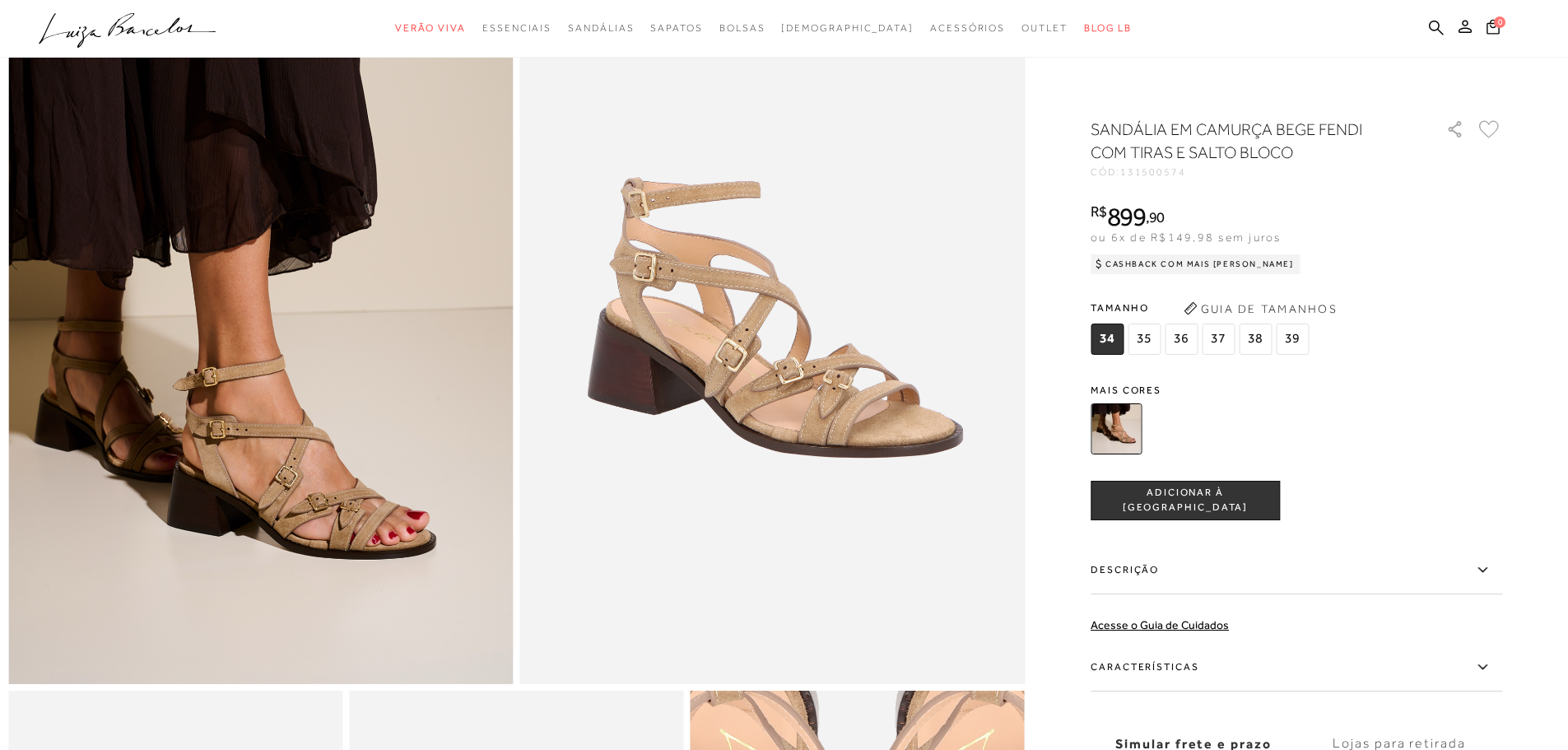
scroll to position [110, 0]
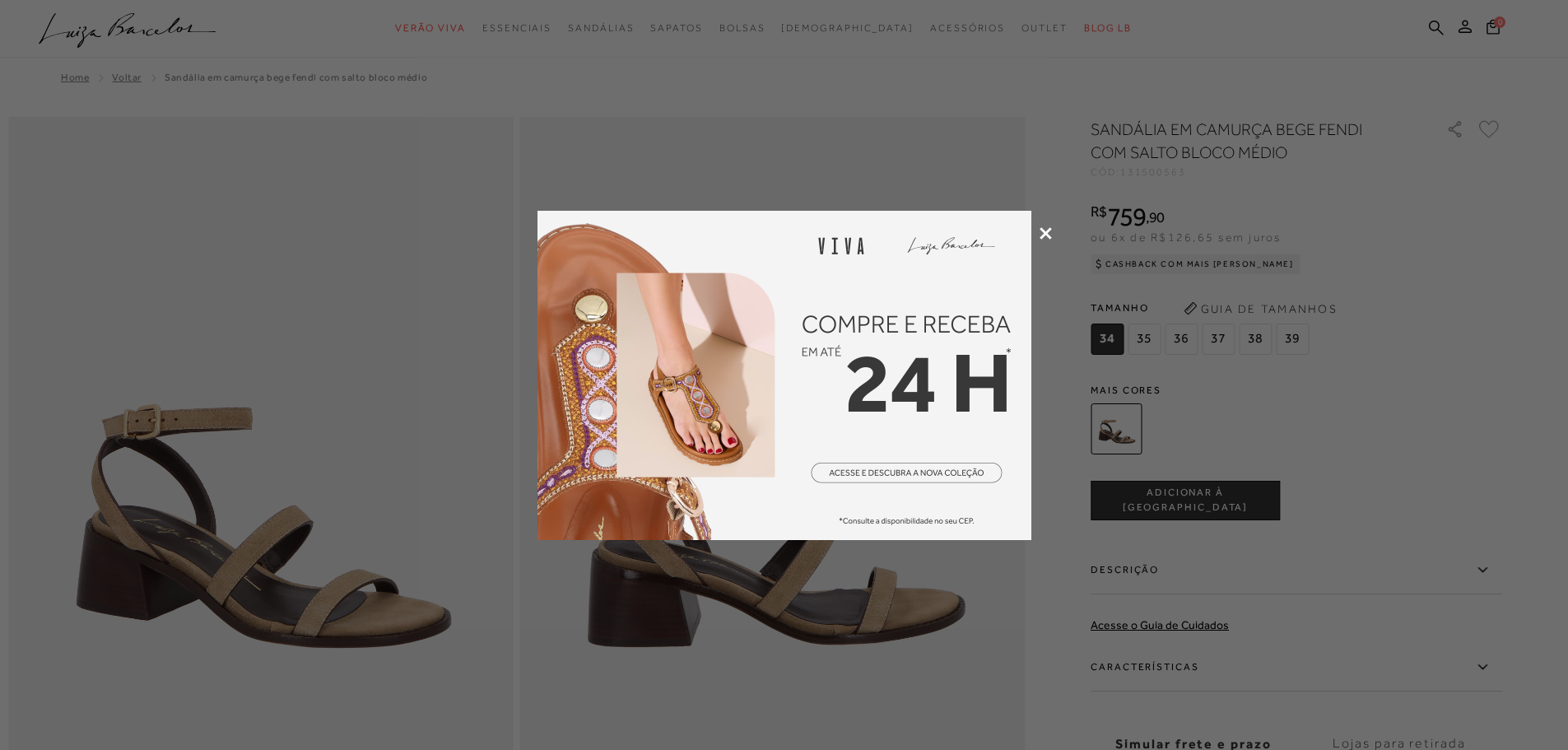
click at [1041, 231] on icon at bounding box center [1046, 234] width 12 height 12
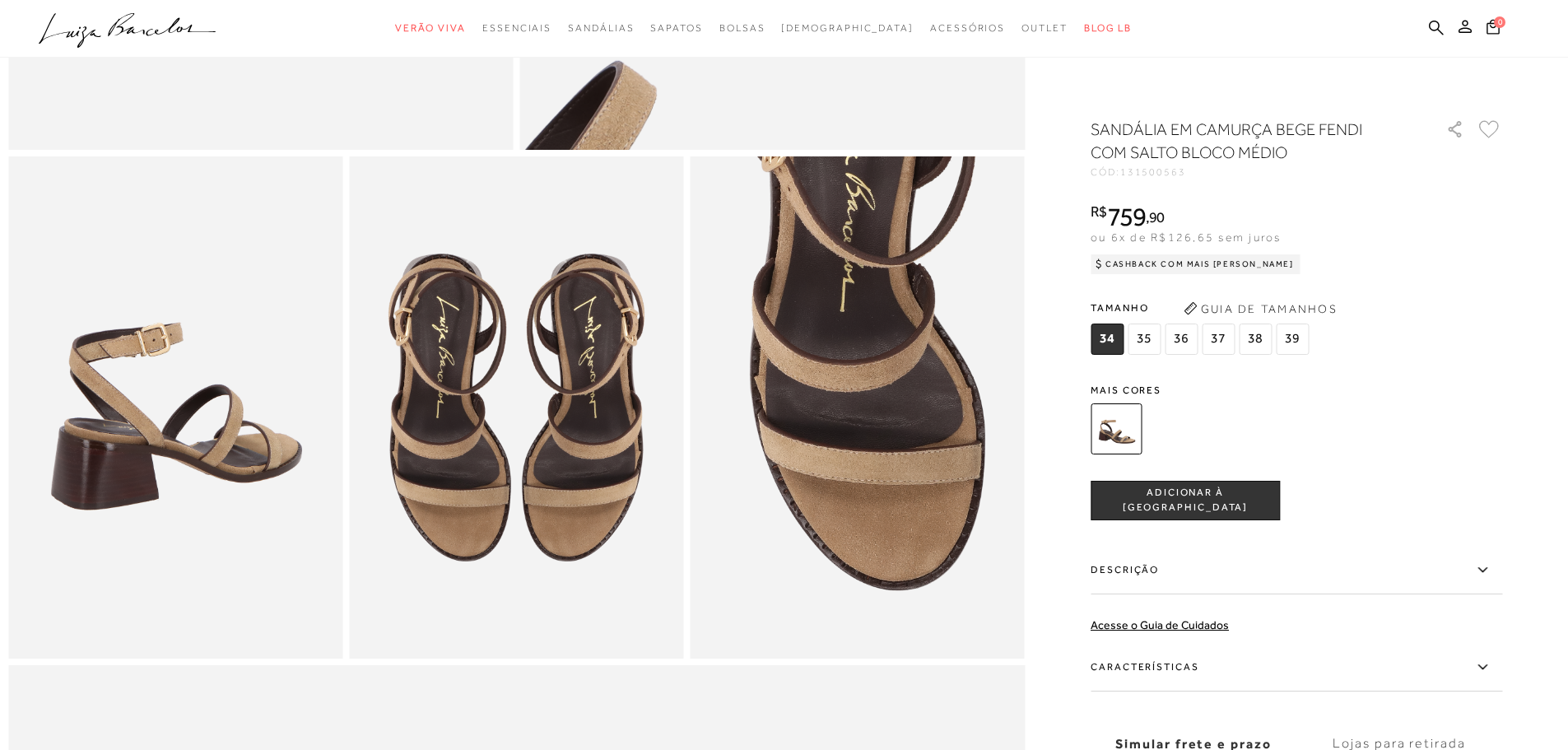
scroll to position [878, 0]
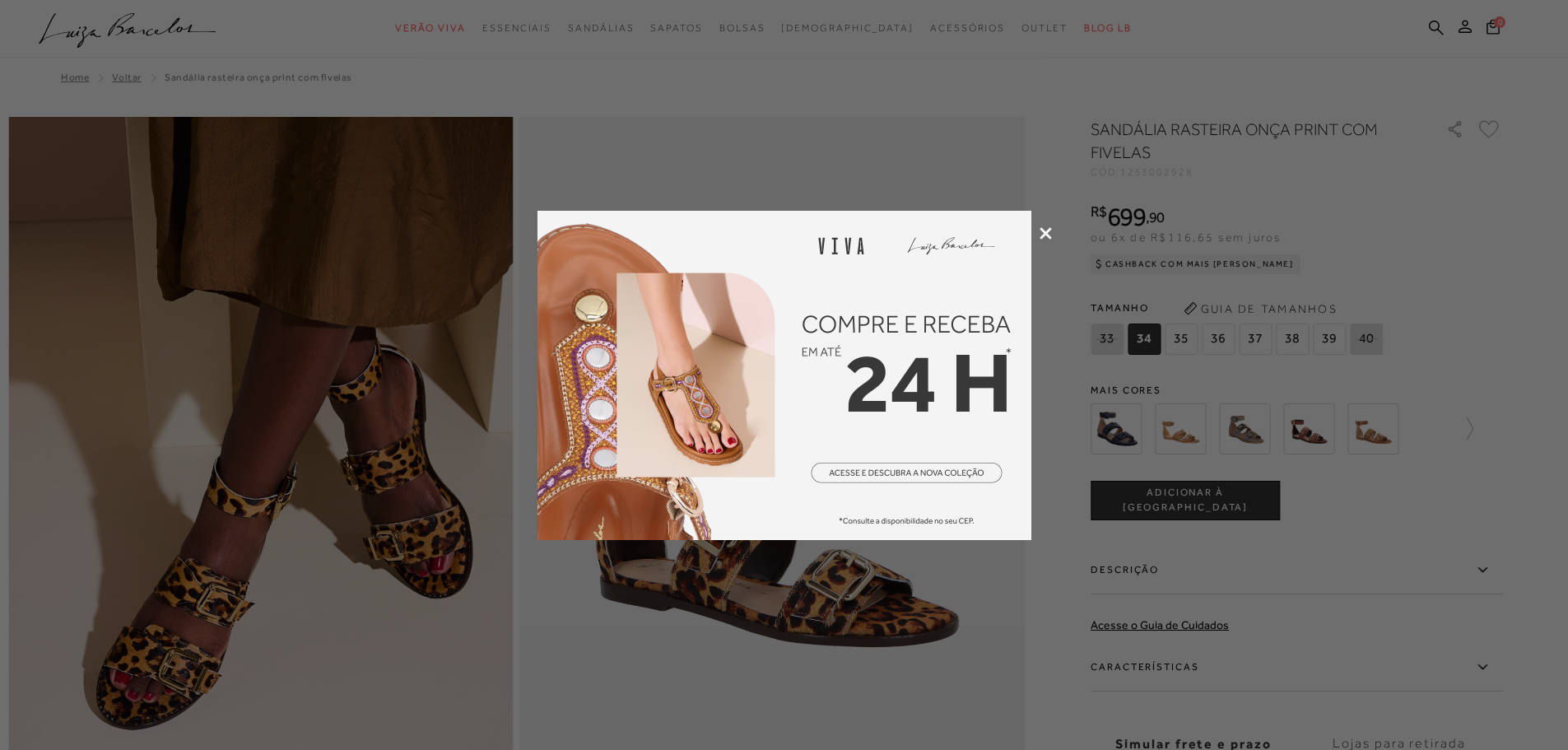
click at [1044, 233] on icon at bounding box center [1046, 234] width 12 height 12
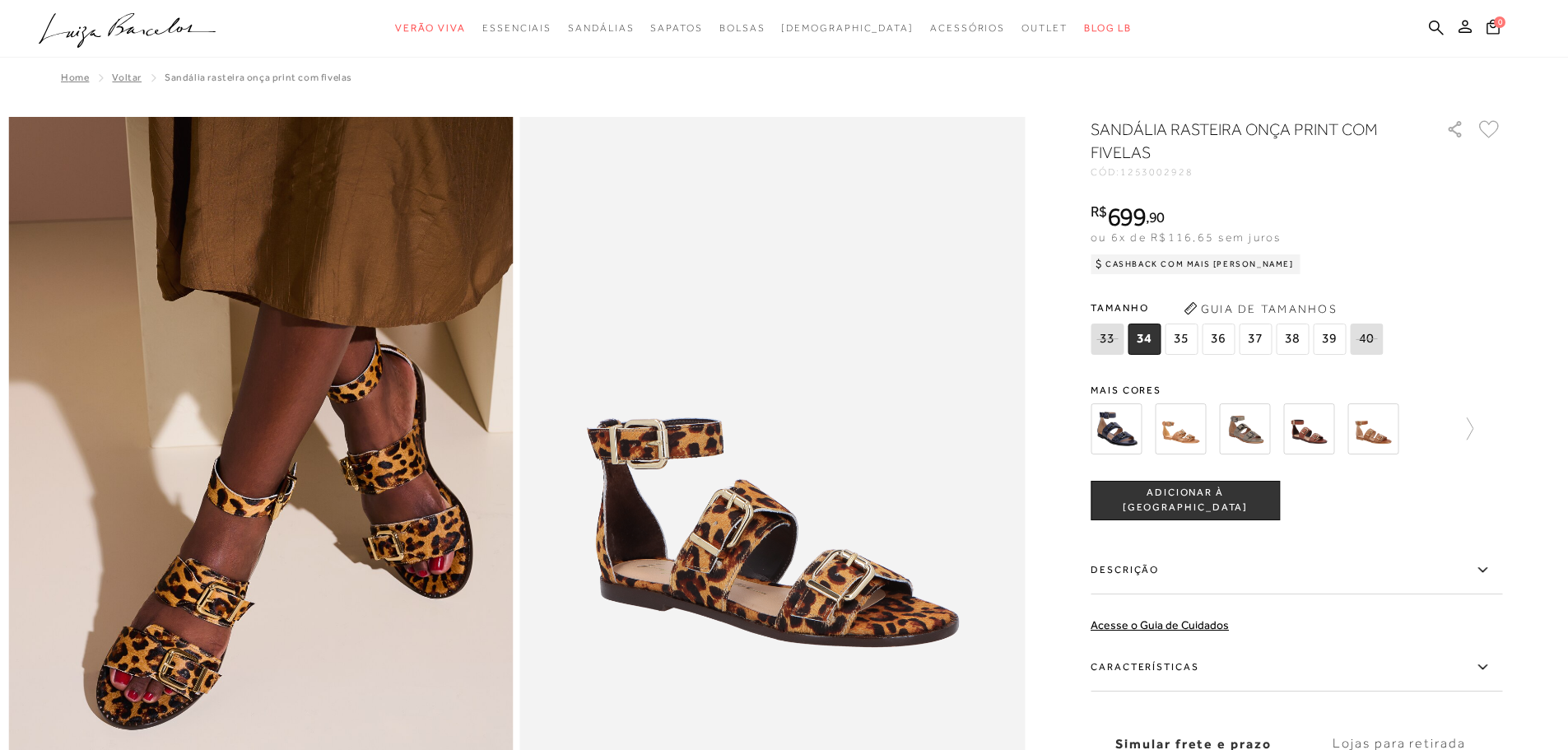
click at [1122, 418] on img at bounding box center [1115, 428] width 51 height 51
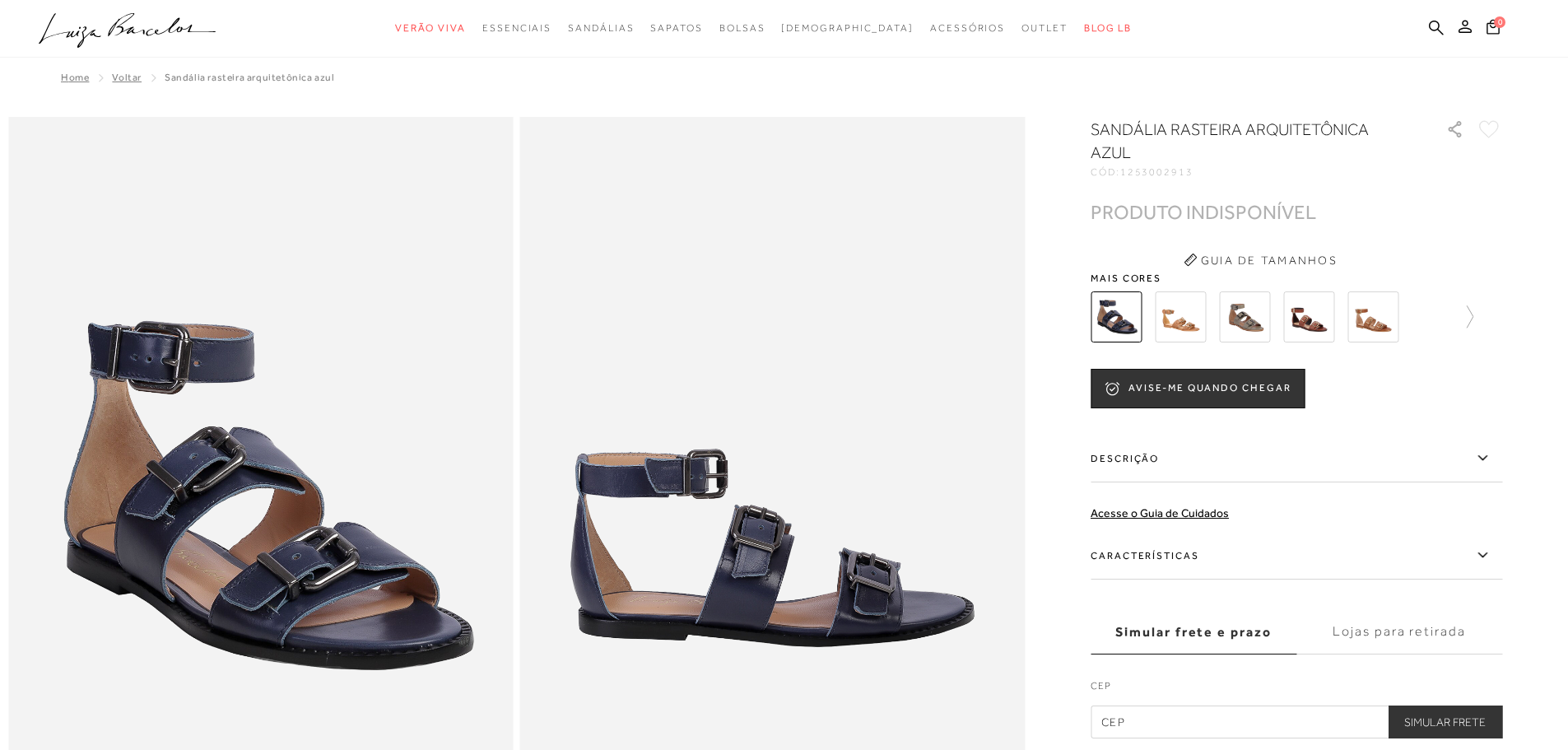
click at [1244, 305] on img at bounding box center [1244, 317] width 51 height 51
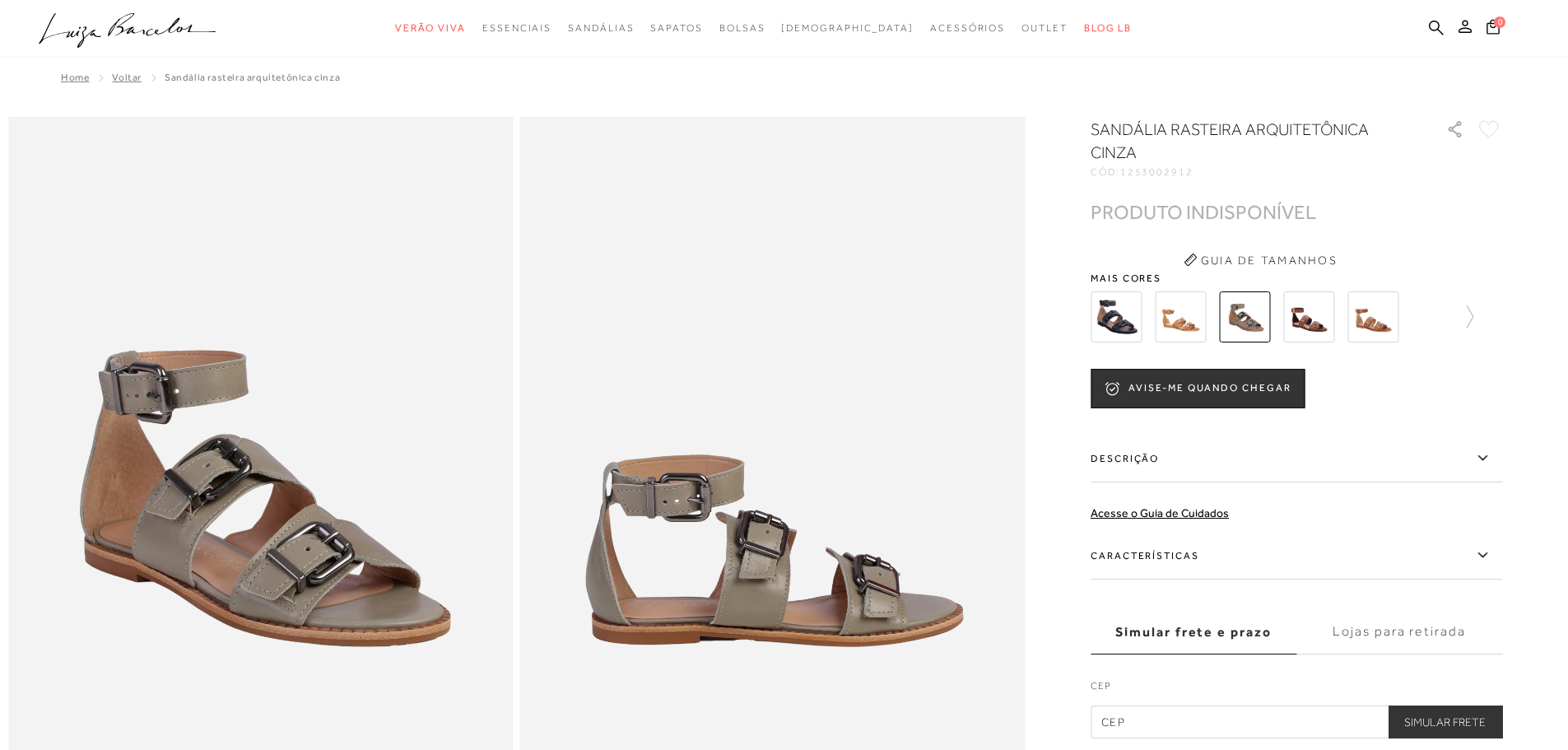
click at [1383, 316] on img at bounding box center [1372, 317] width 51 height 51
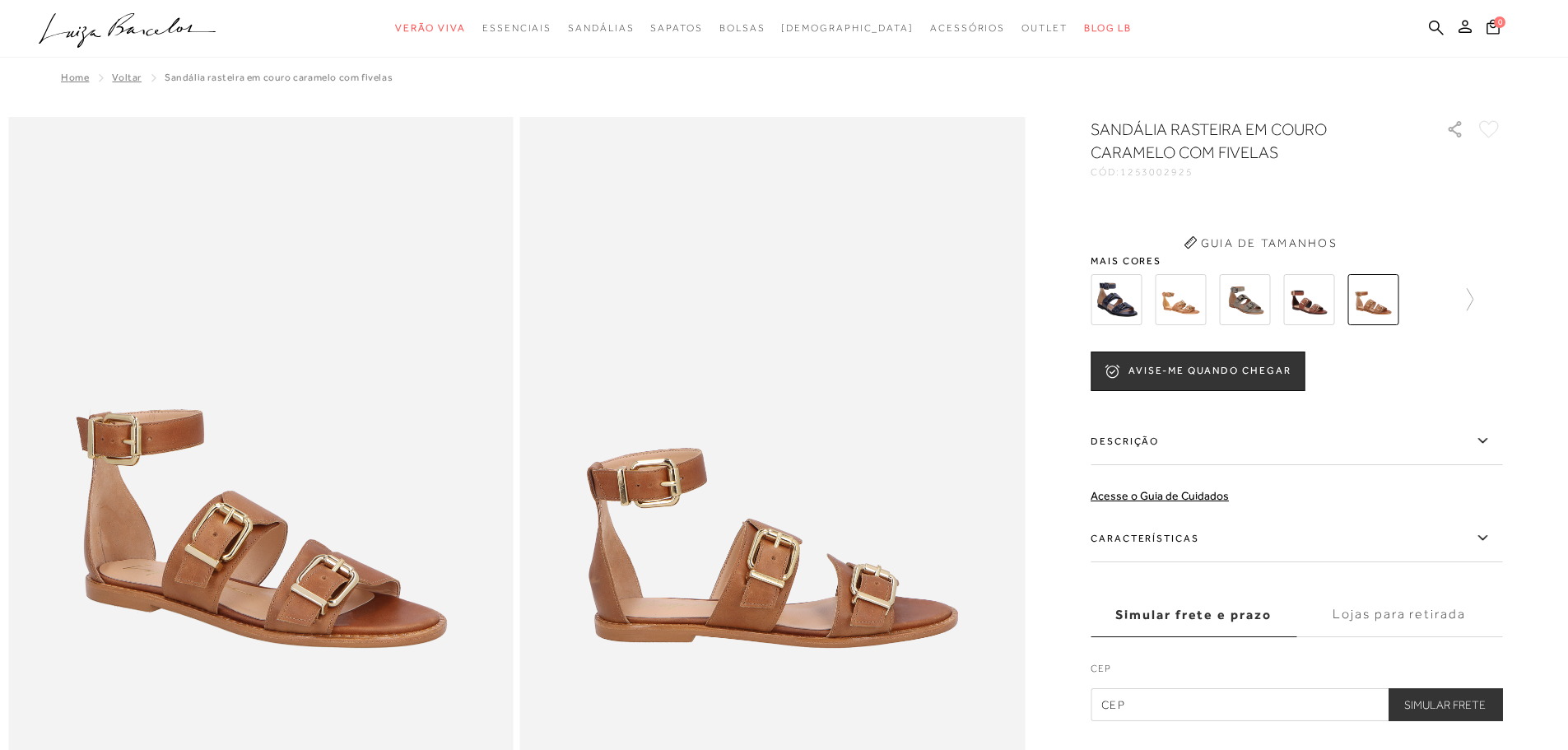
click at [1236, 256] on button "Guia de Tamanhos" at bounding box center [1260, 243] width 165 height 27
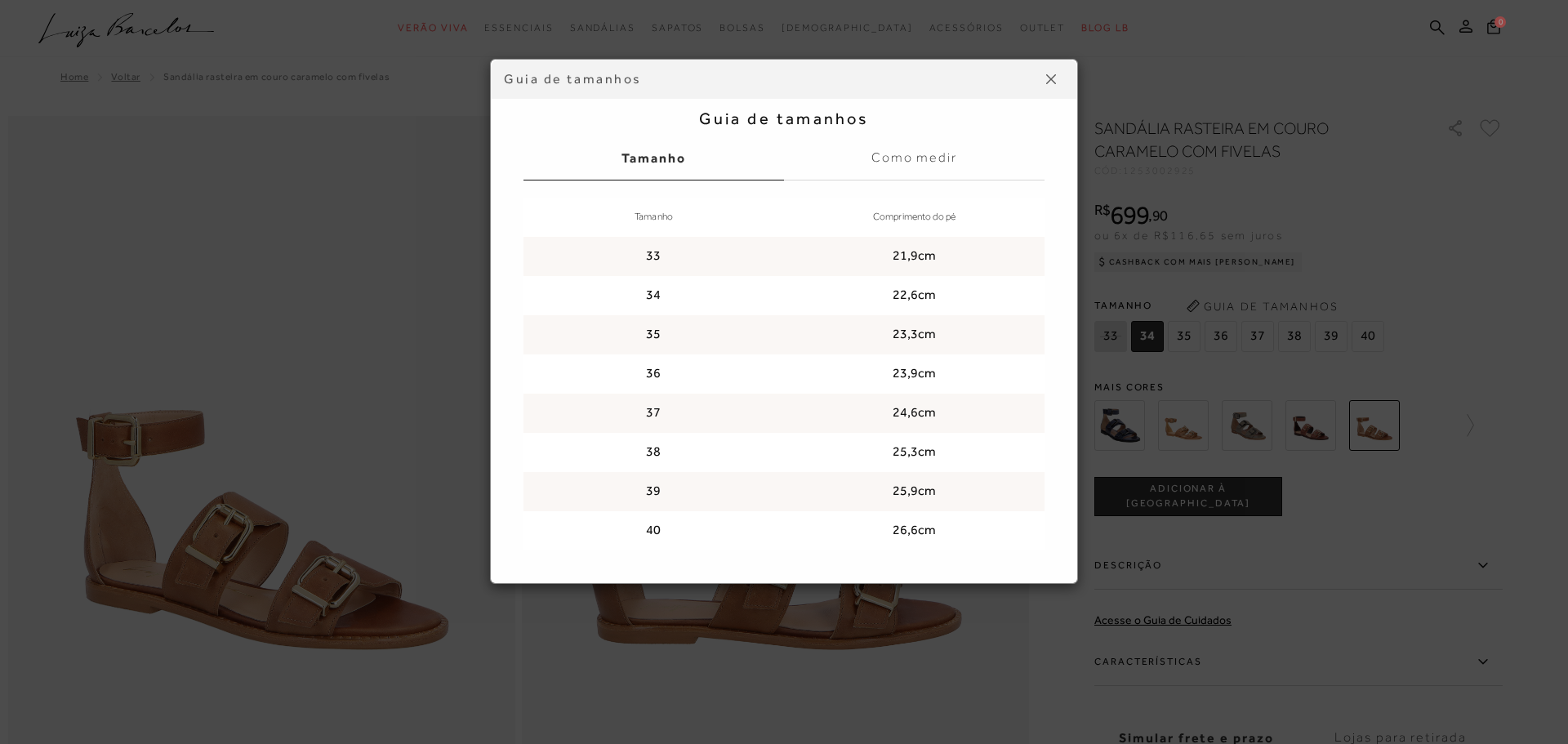
click at [1041, 77] on button at bounding box center [1051, 80] width 27 height 27
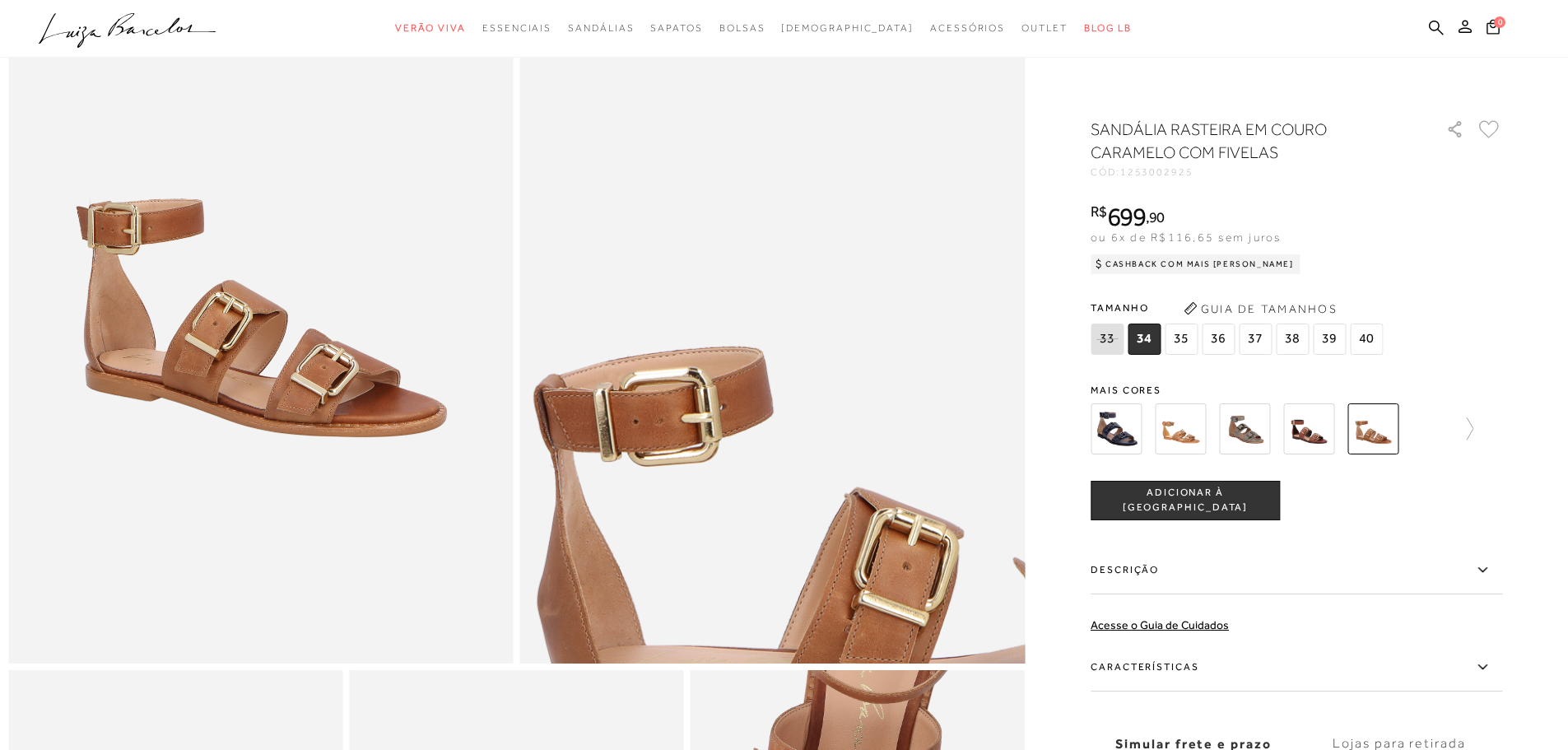
scroll to position [219, 0]
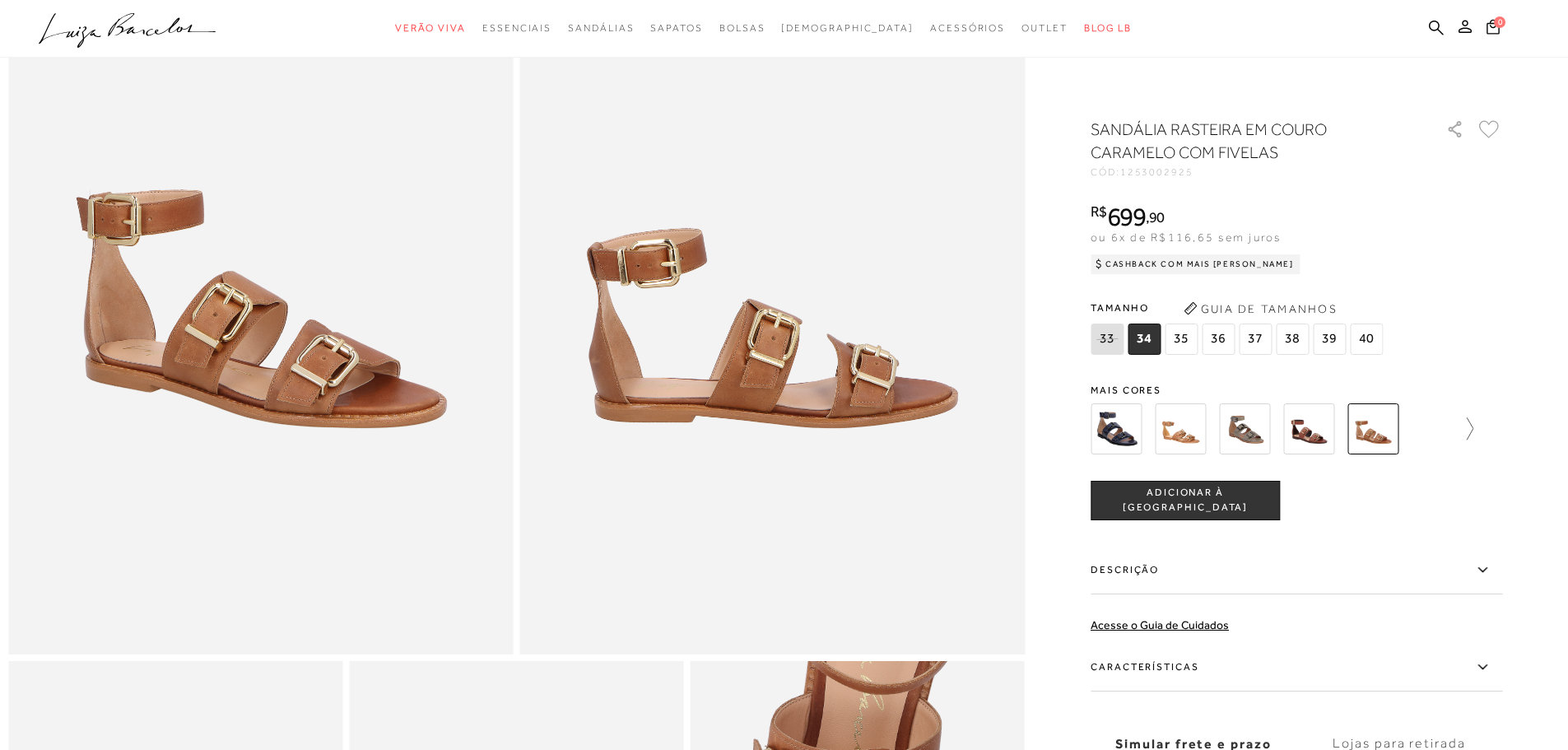
click at [1469, 426] on icon at bounding box center [1462, 429] width 23 height 23
click at [1347, 426] on img at bounding box center [1336, 428] width 51 height 51
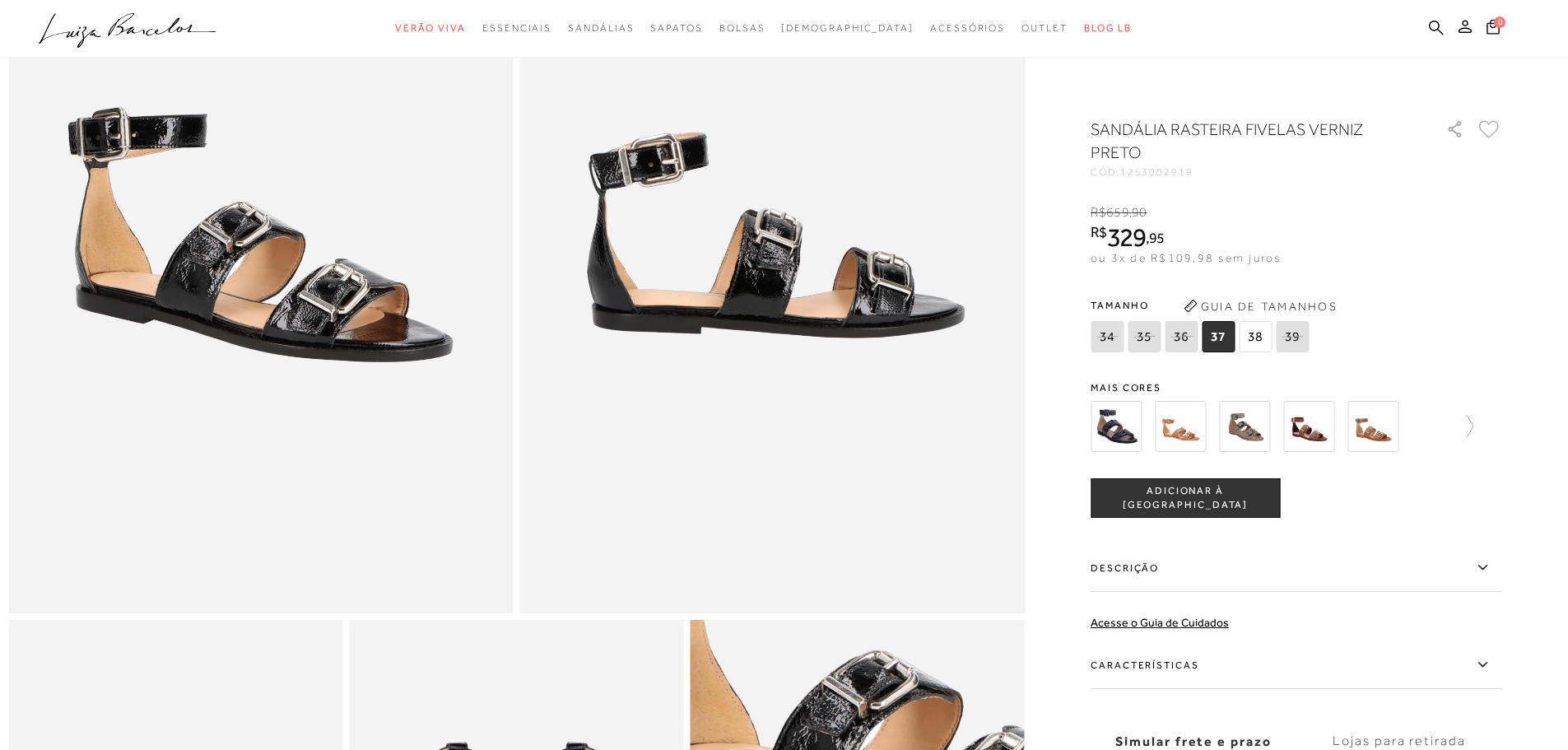
scroll to position [219, 0]
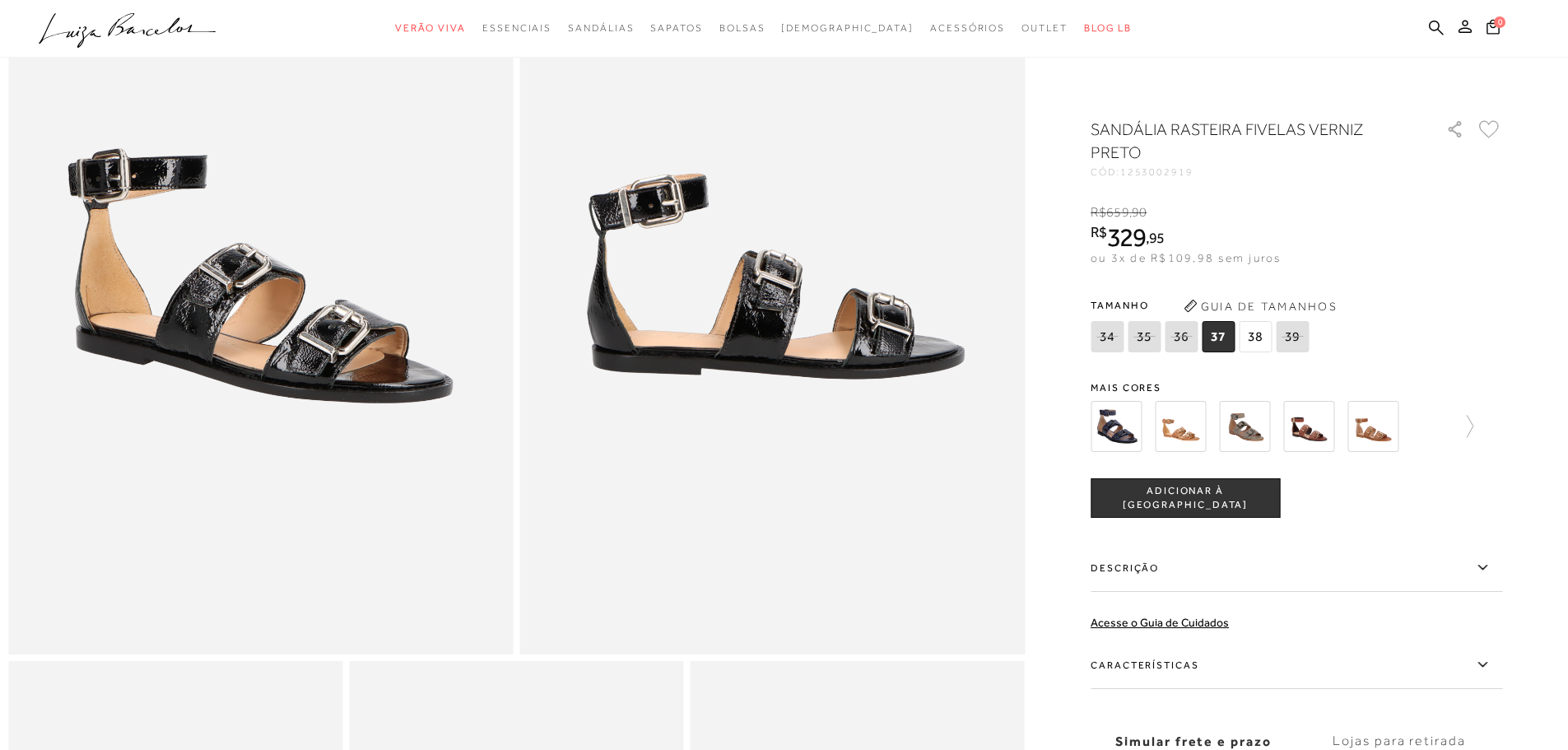
click at [1476, 658] on label "Características" at bounding box center [1296, 665] width 412 height 48
click at [0, 0] on input "Características" at bounding box center [0, 0] width 0 height 0
click at [1476, 658] on label "Características" at bounding box center [1296, 665] width 412 height 48
click at [0, 0] on input "Características" at bounding box center [0, 0] width 0 height 0
